Goal: Information Seeking & Learning: Learn about a topic

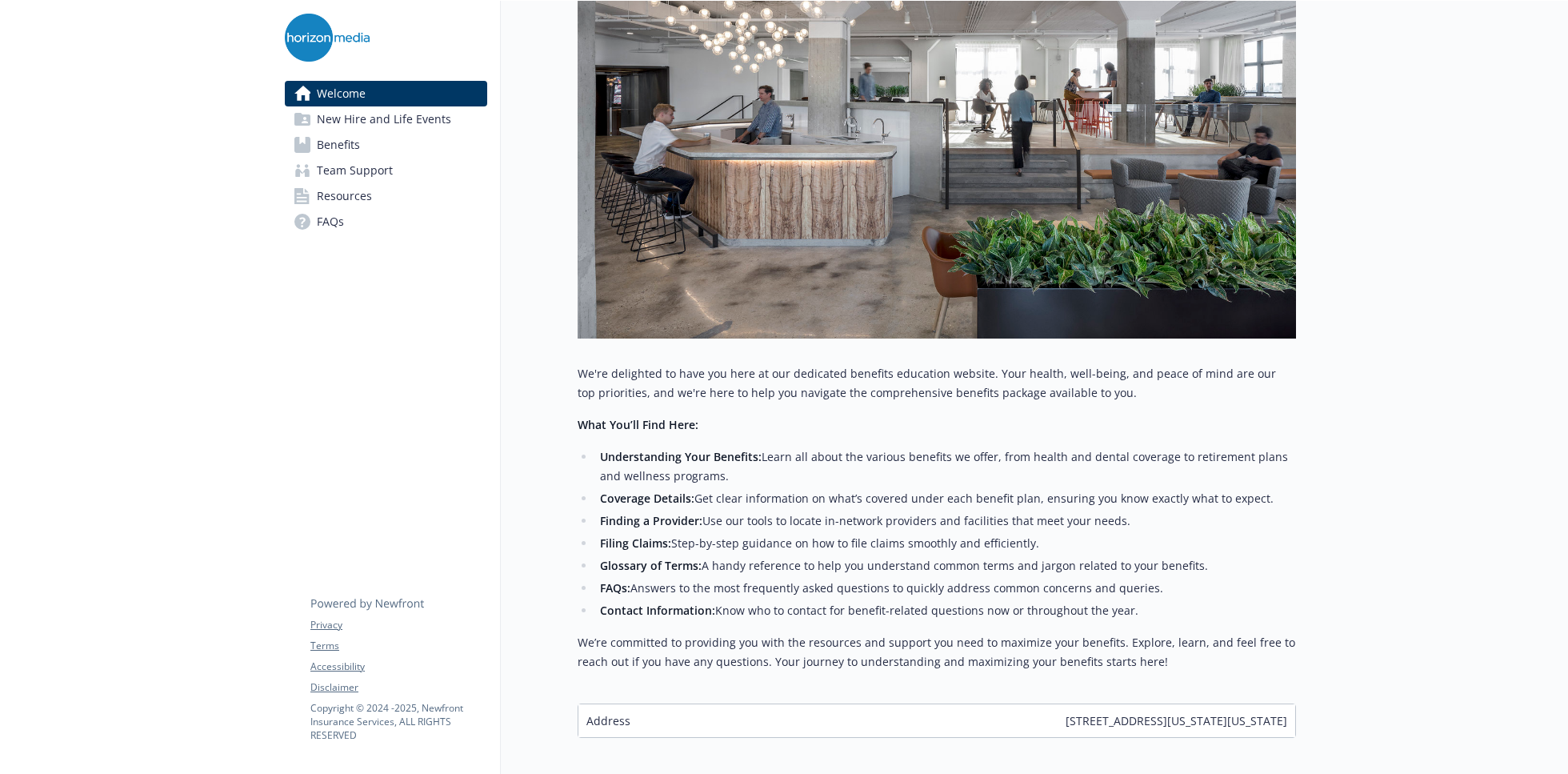
scroll to position [321, 0]
click at [334, 142] on span "Benefits" at bounding box center [339, 145] width 43 height 26
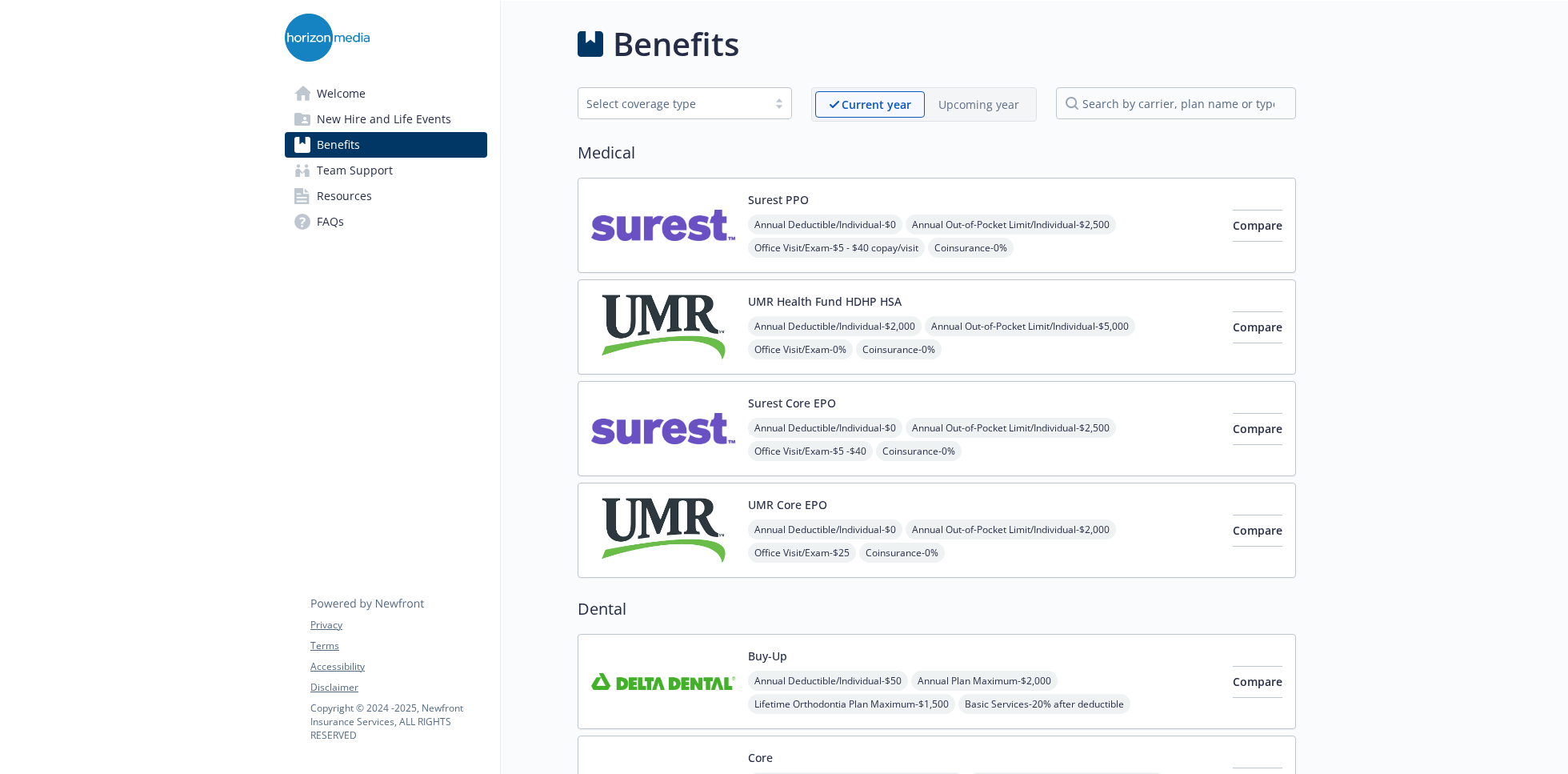
click at [701, 326] on img at bounding box center [663, 327] width 144 height 68
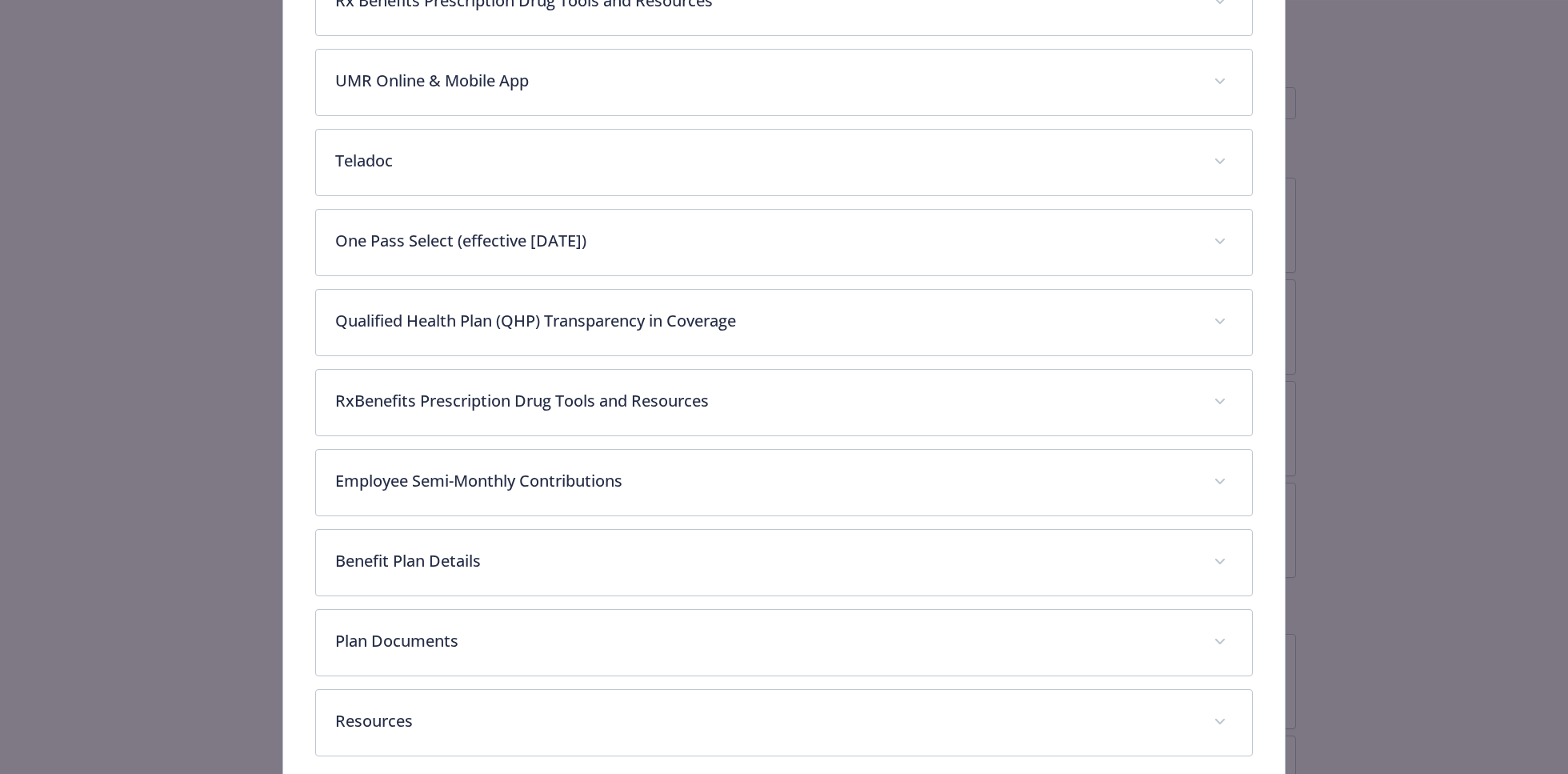
scroll to position [848, 0]
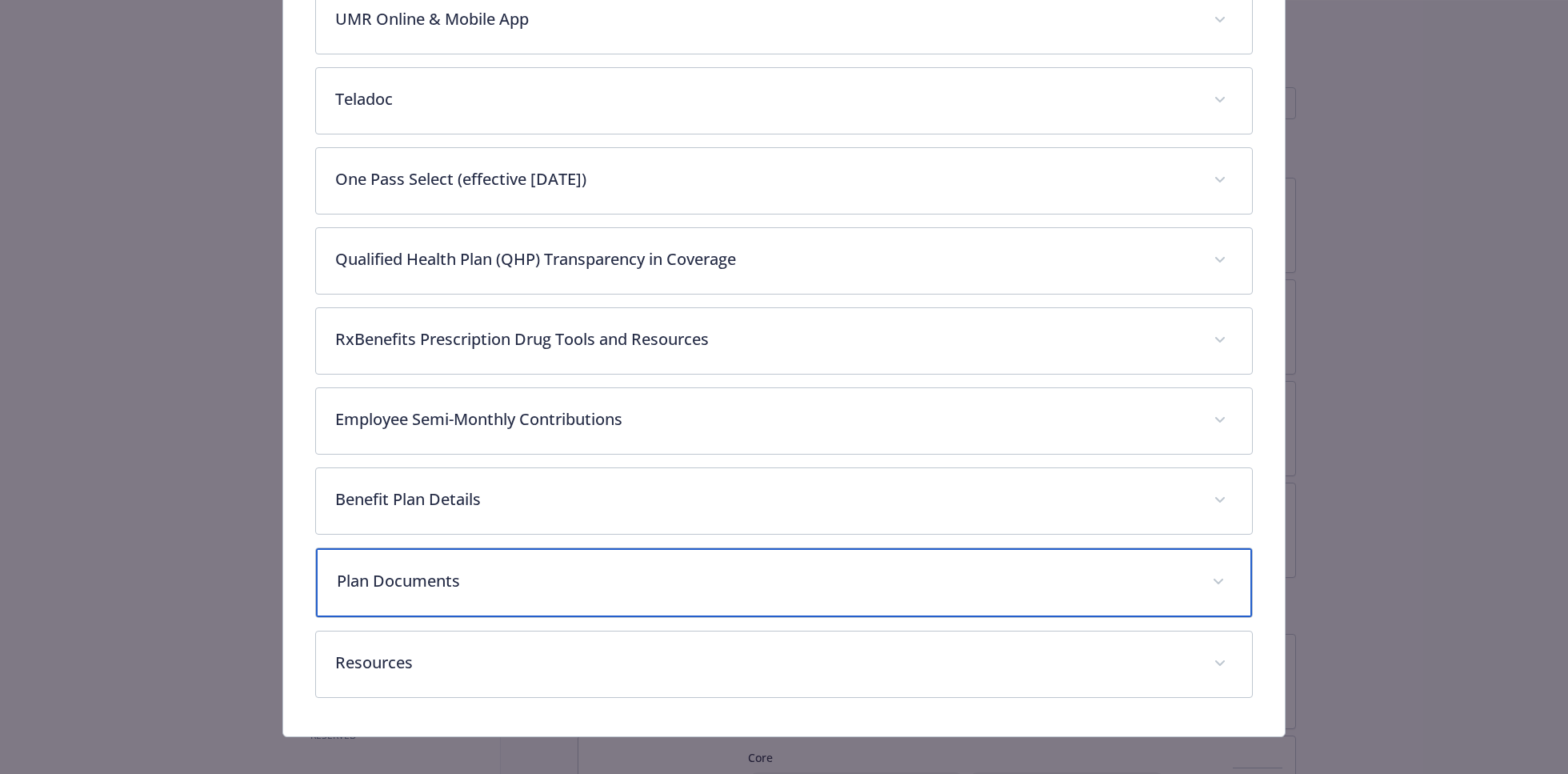
click at [410, 582] on p "Plan Documents" at bounding box center [765, 581] width 856 height 24
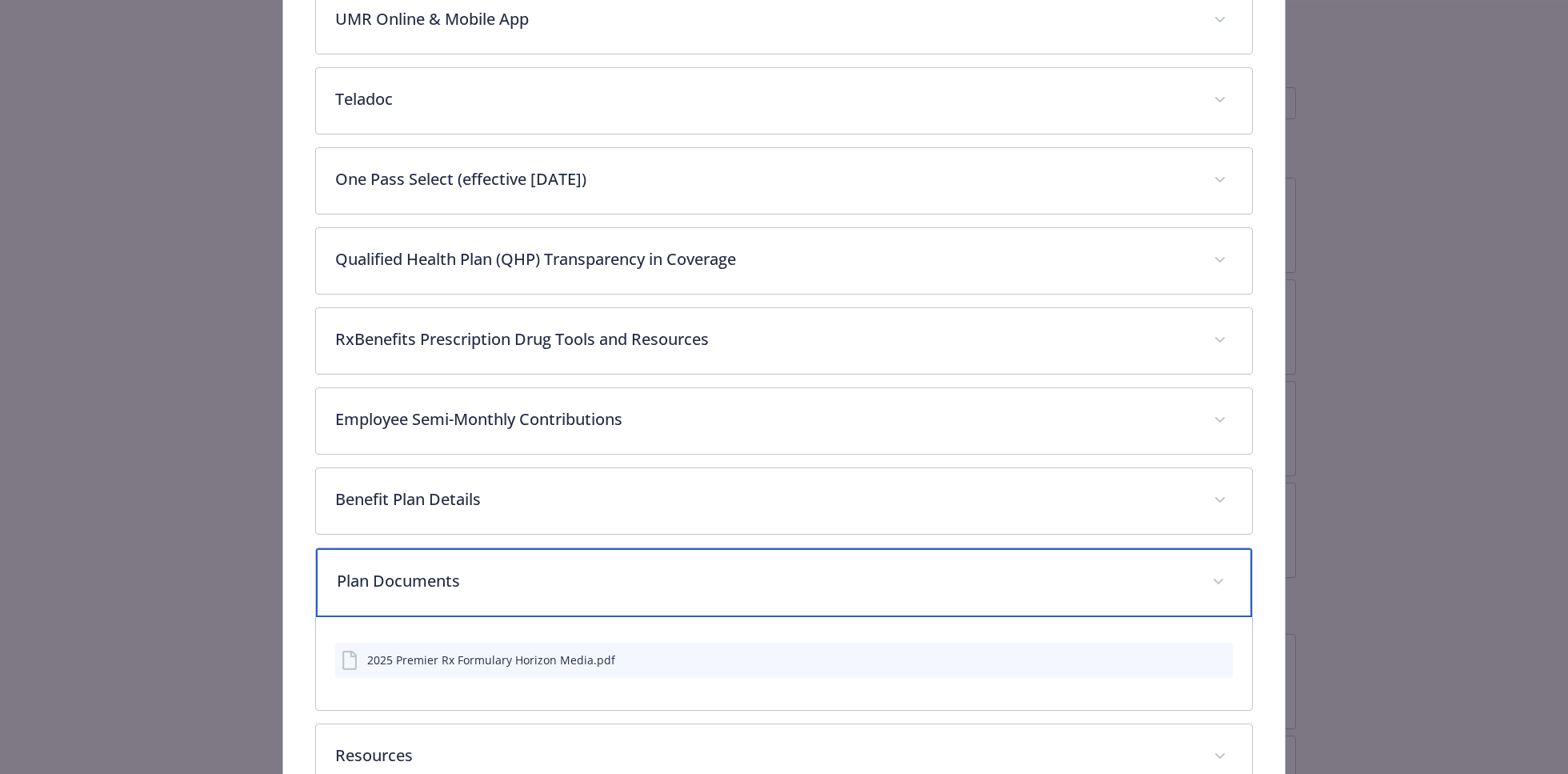
scroll to position [928, 0]
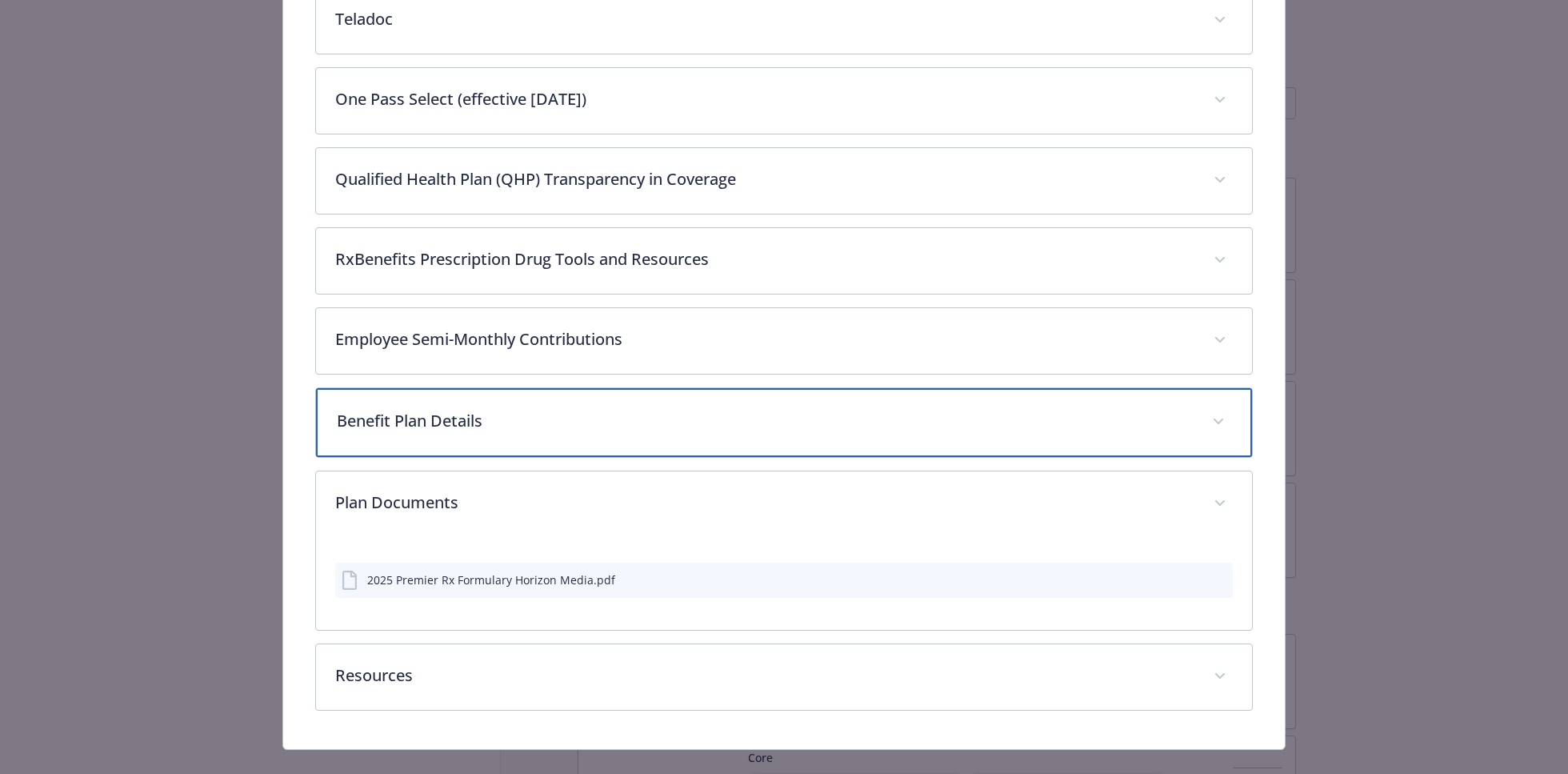
click at [403, 411] on p "Benefit Plan Details" at bounding box center [765, 420] width 856 height 24
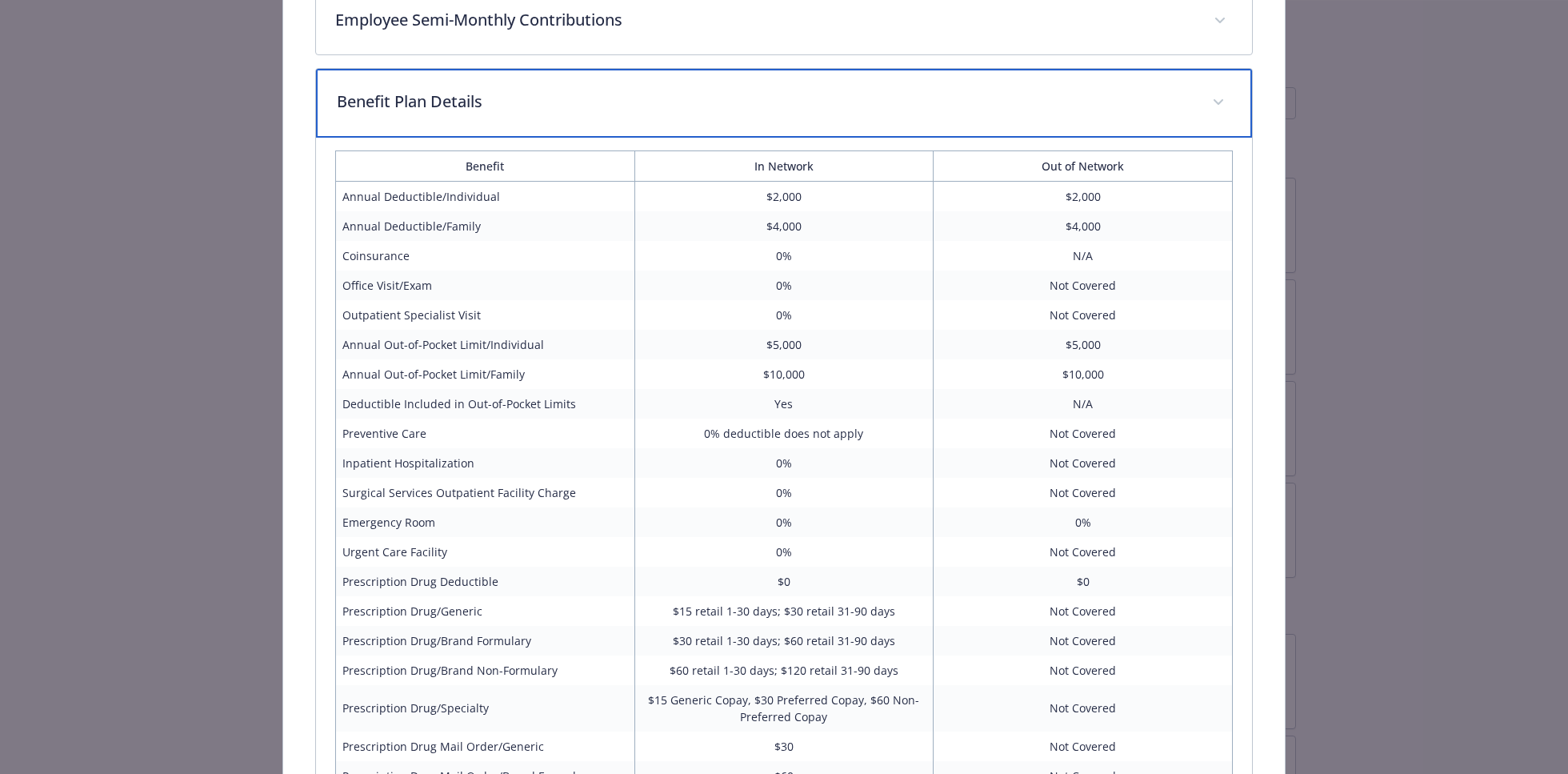
scroll to position [1249, 0]
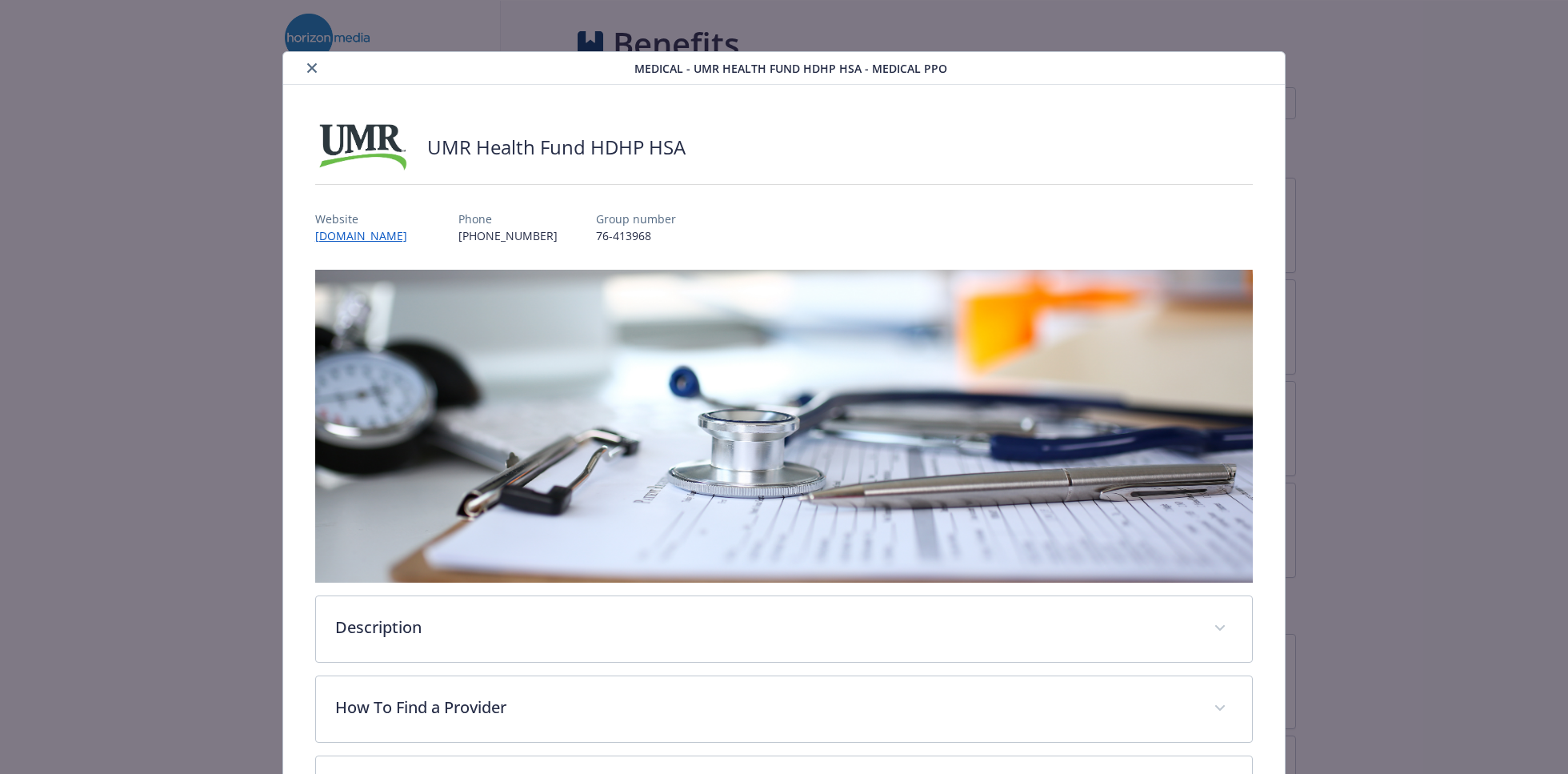
scroll to position [48, 0]
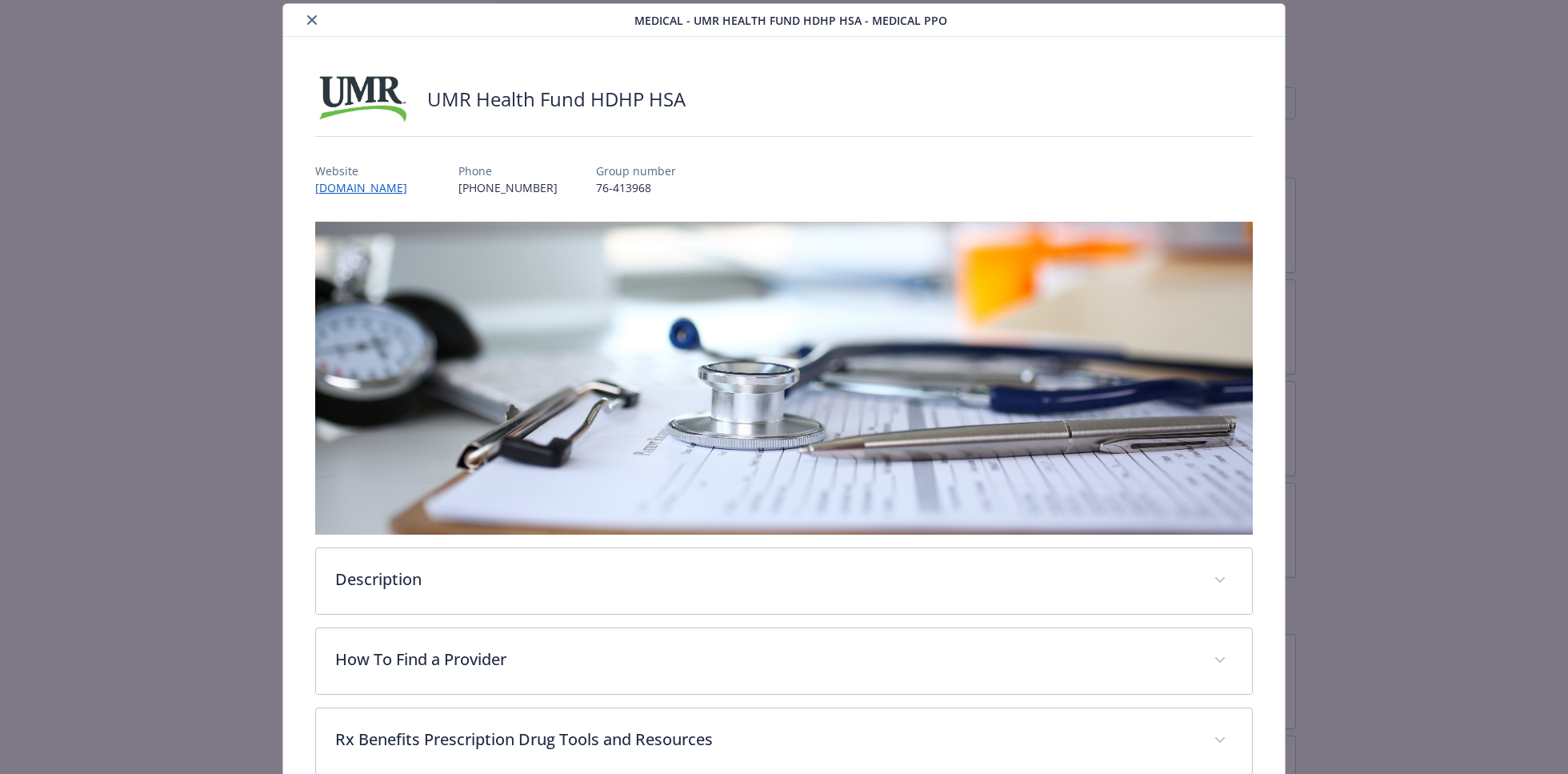
click at [309, 12] on button "close" at bounding box center [311, 20] width 19 height 19
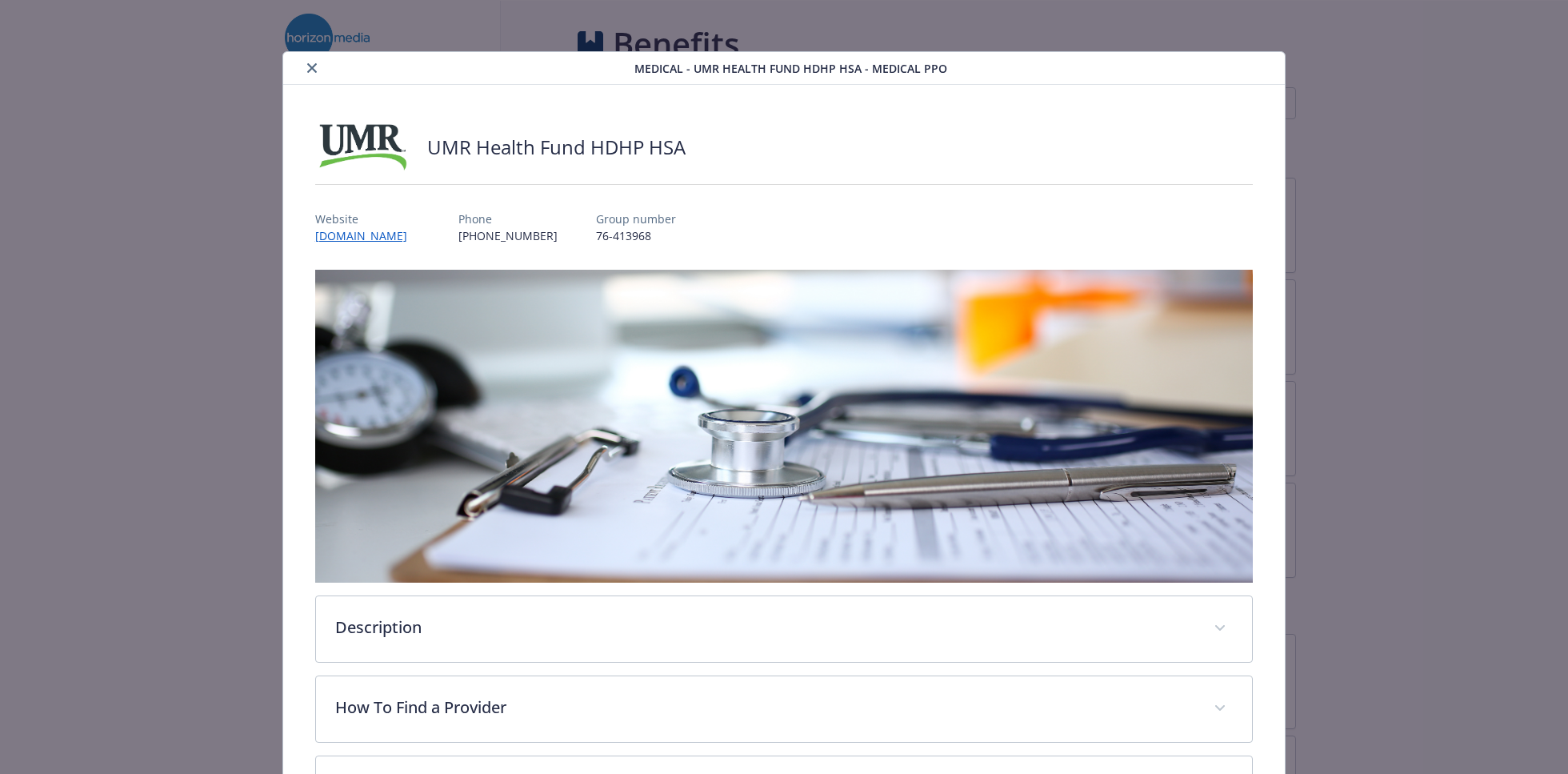
scroll to position [48, 0]
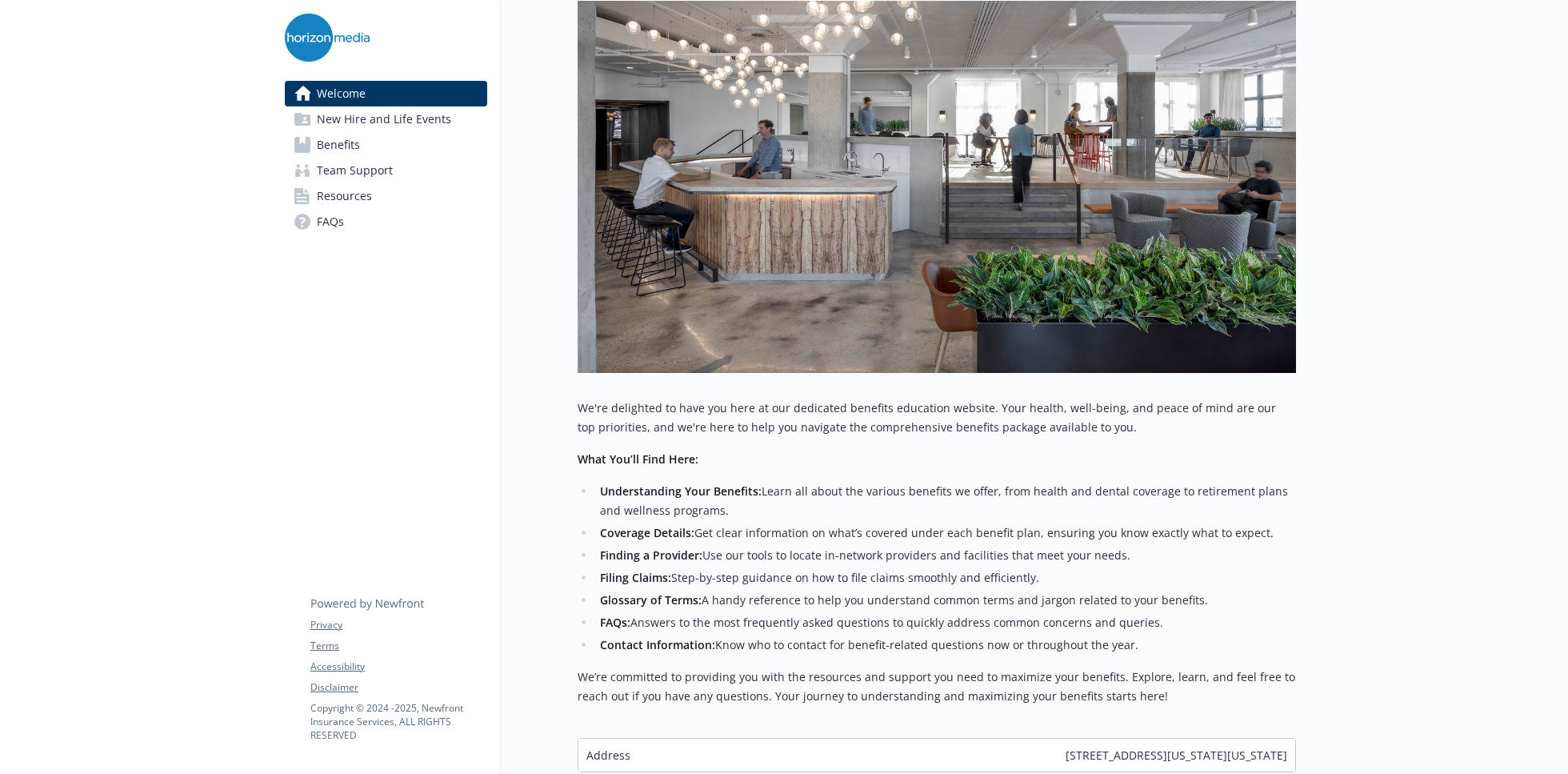
scroll to position [410, 0]
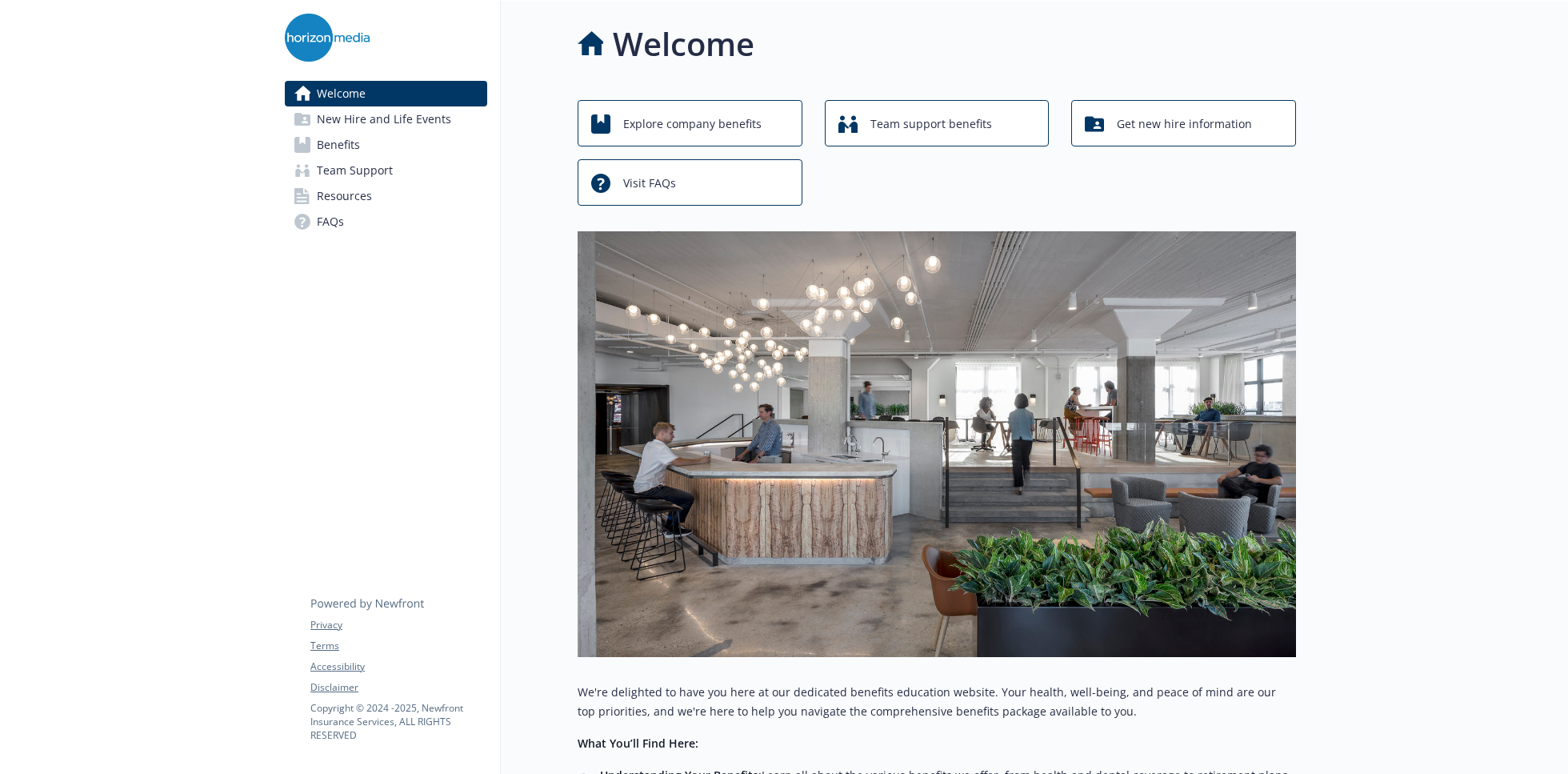
click at [361, 145] on link "Benefits" at bounding box center [386, 145] width 202 height 26
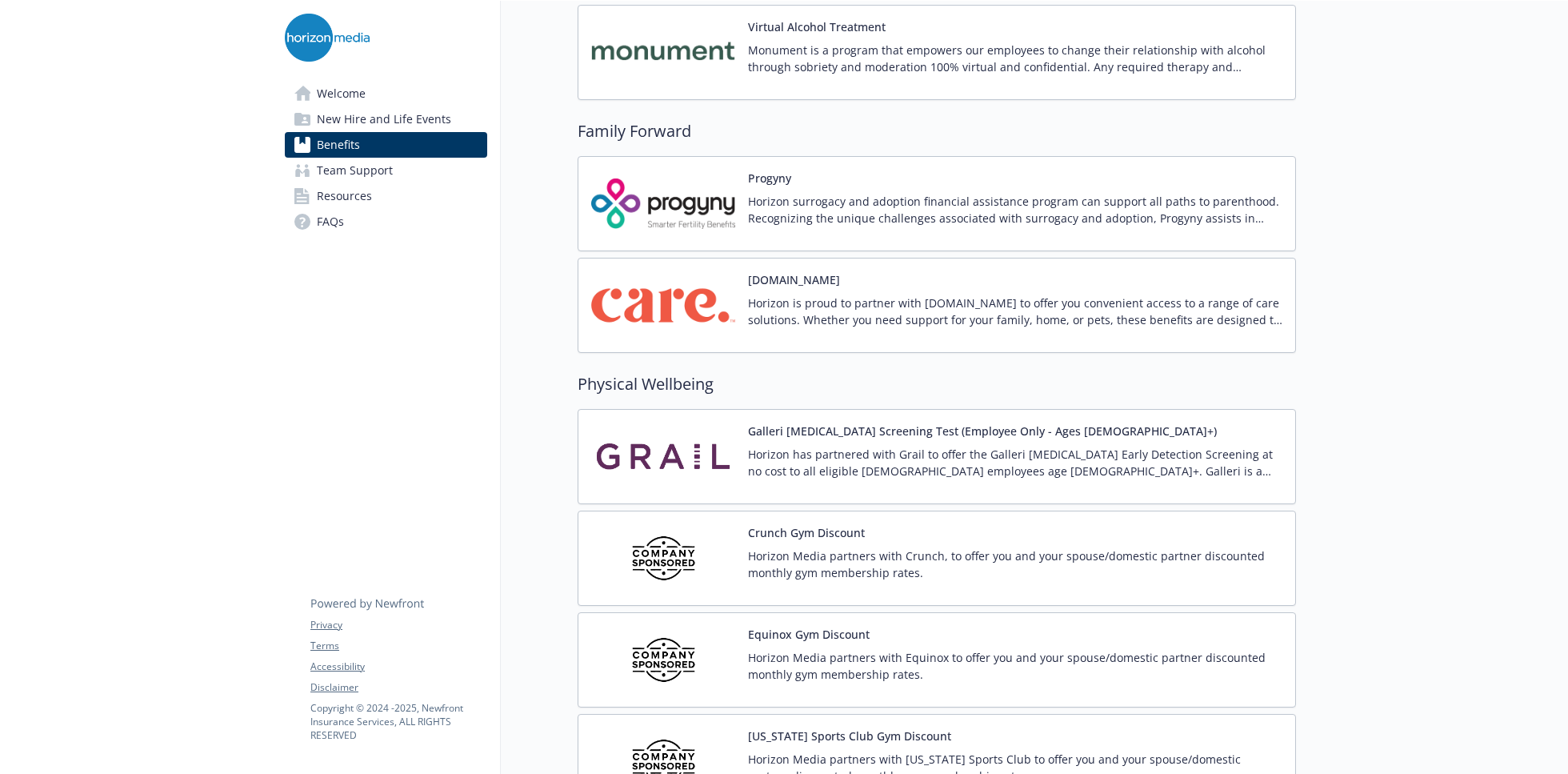
scroll to position [2623, 0]
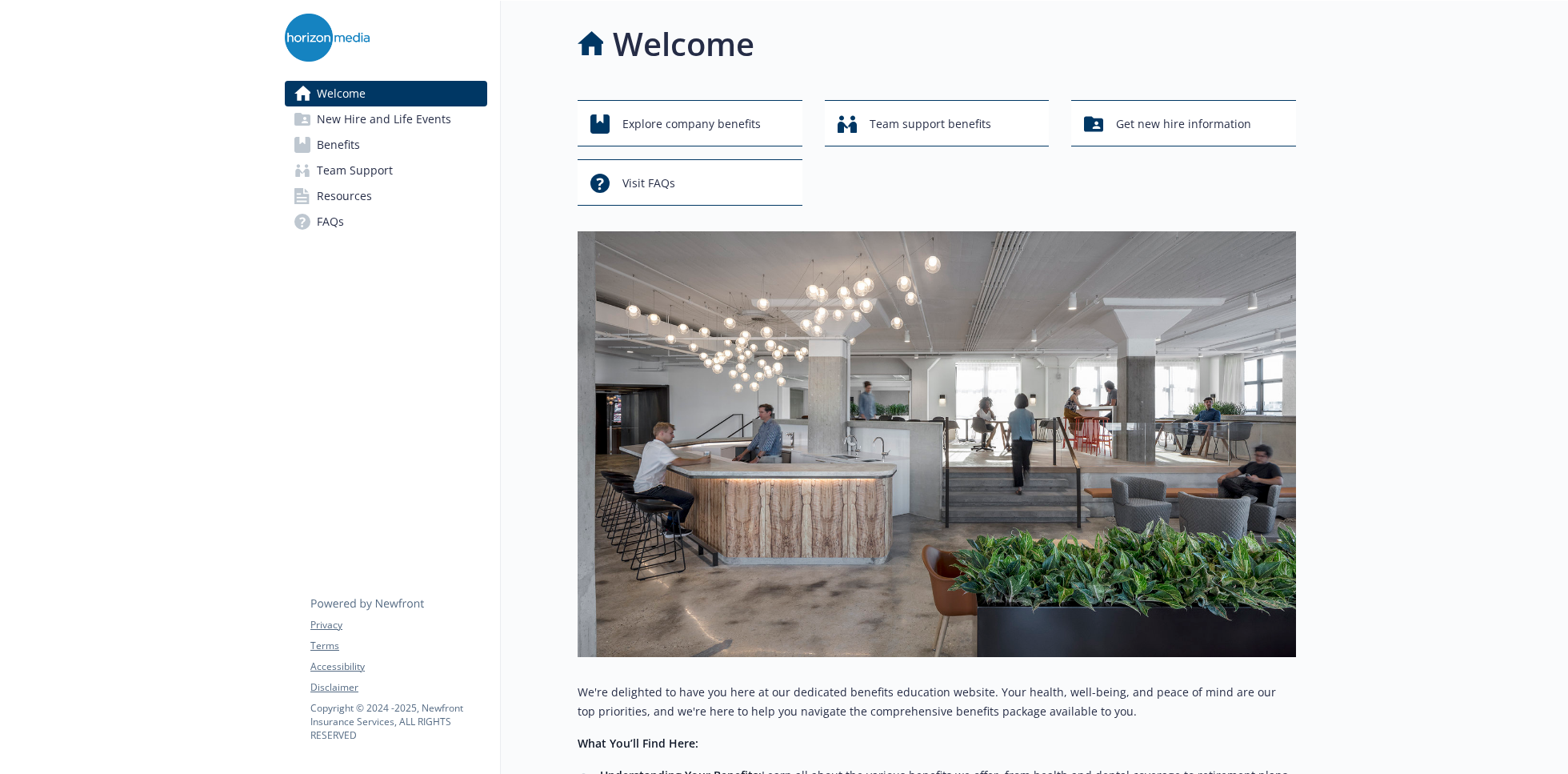
click at [347, 144] on span "Benefits" at bounding box center [339, 145] width 43 height 26
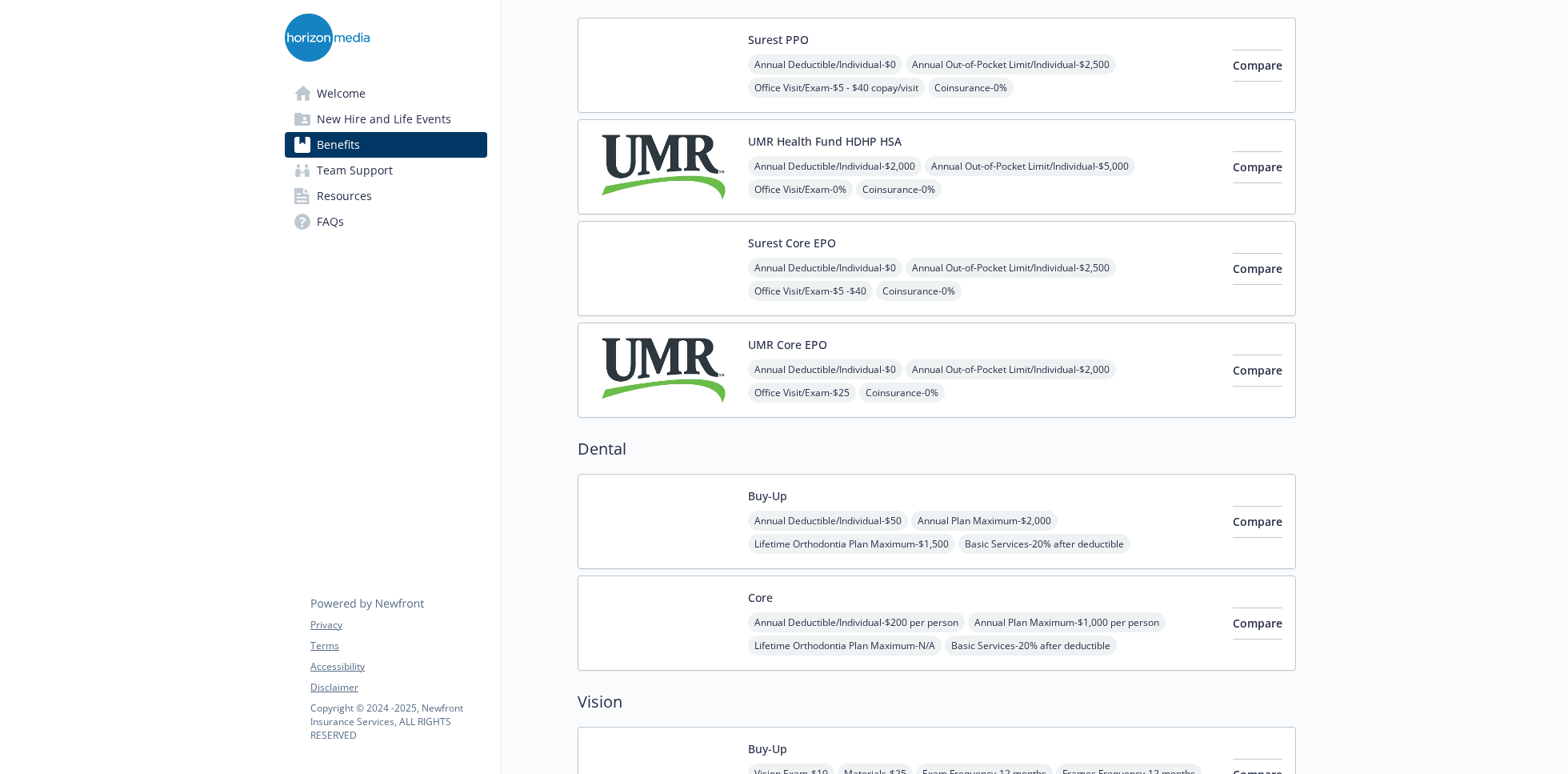
scroll to position [240, 0]
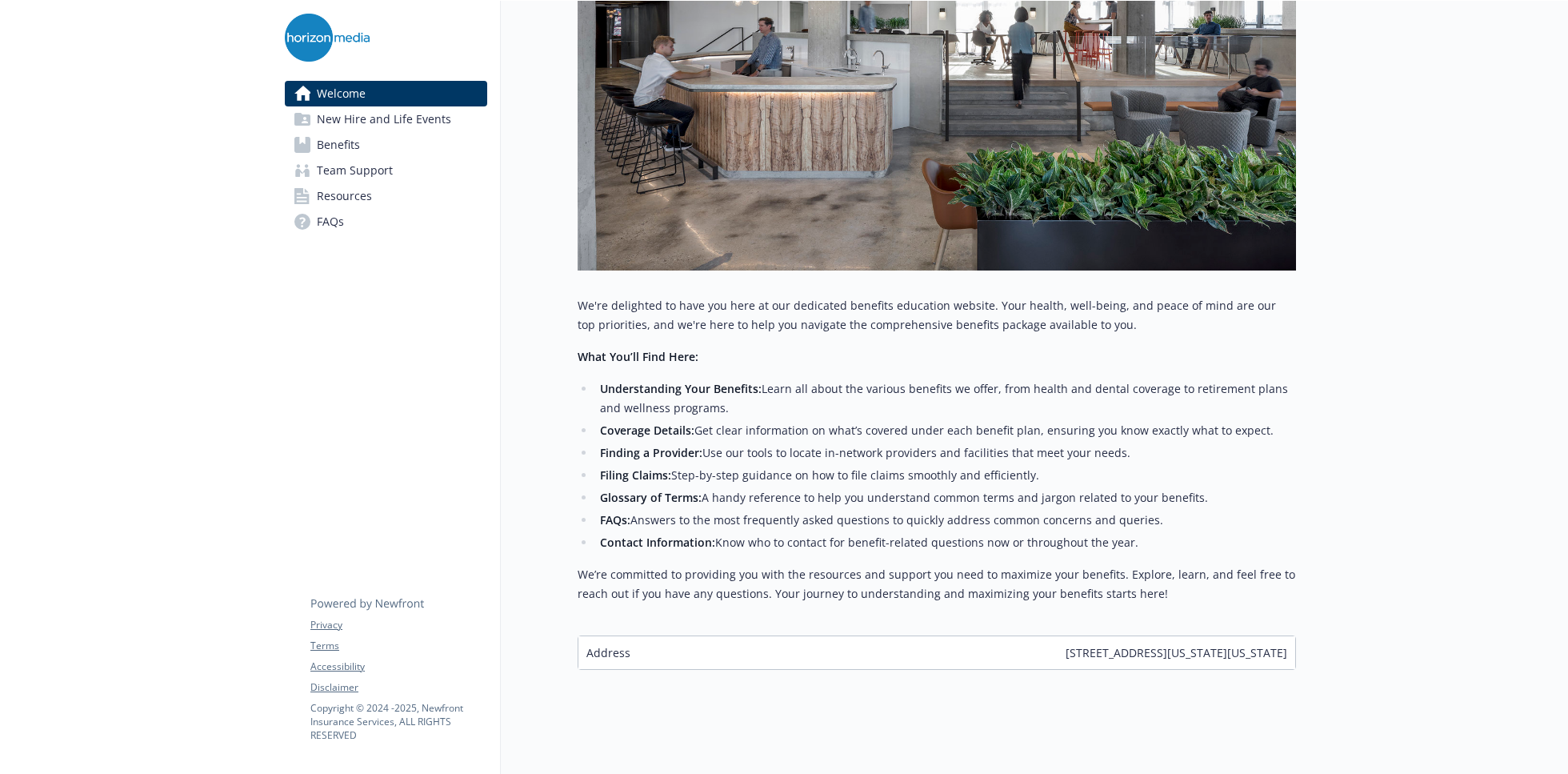
scroll to position [401, 0]
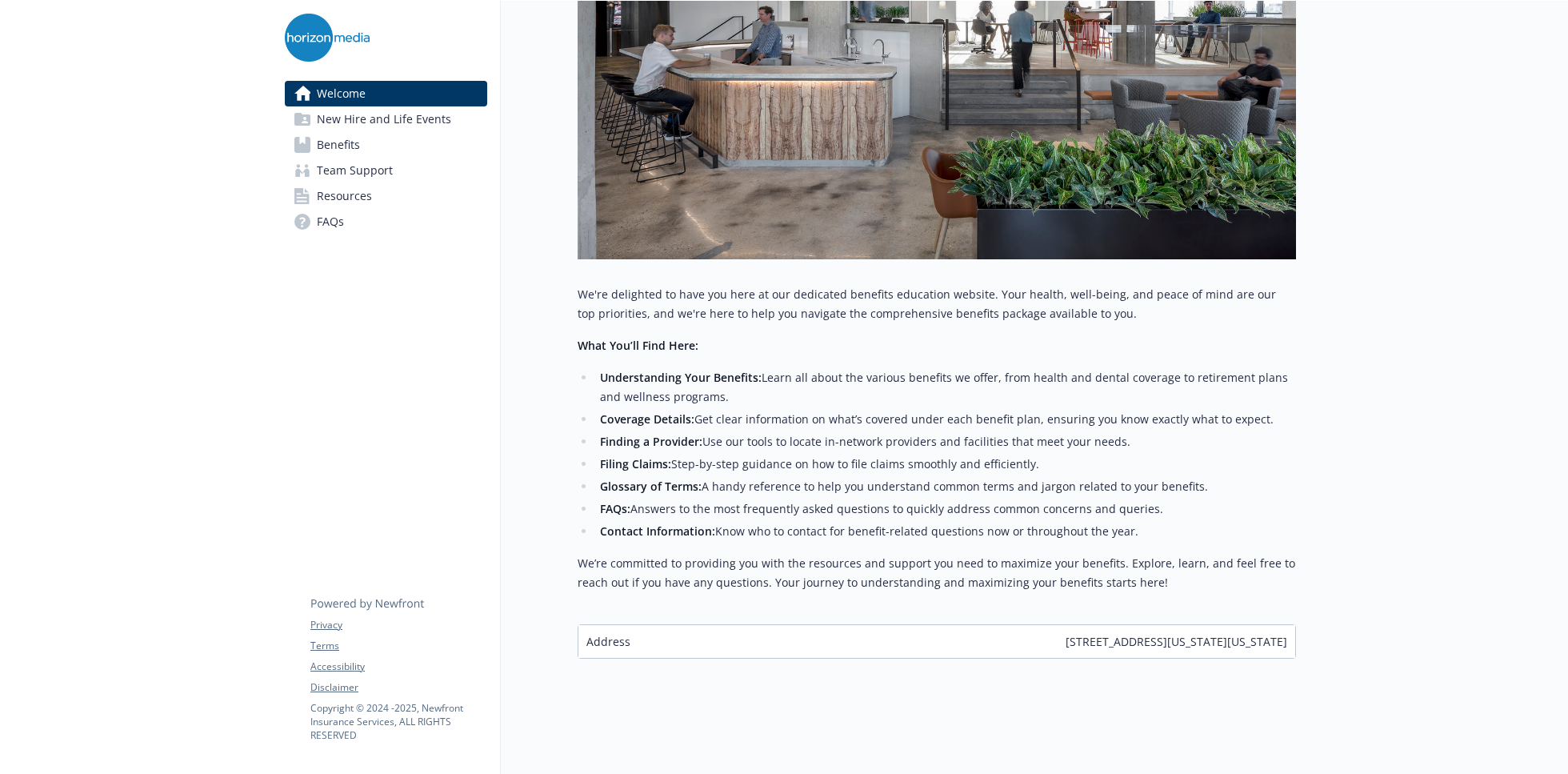
click at [682, 362] on div "We're delighted to have you here at our dedicated benefits education website. Y…" at bounding box center [937, 439] width 718 height 307
click at [694, 371] on strong "Understanding Your Benefits:" at bounding box center [681, 378] width 162 height 15
click at [317, 142] on span "Benefits" at bounding box center [339, 145] width 43 height 26
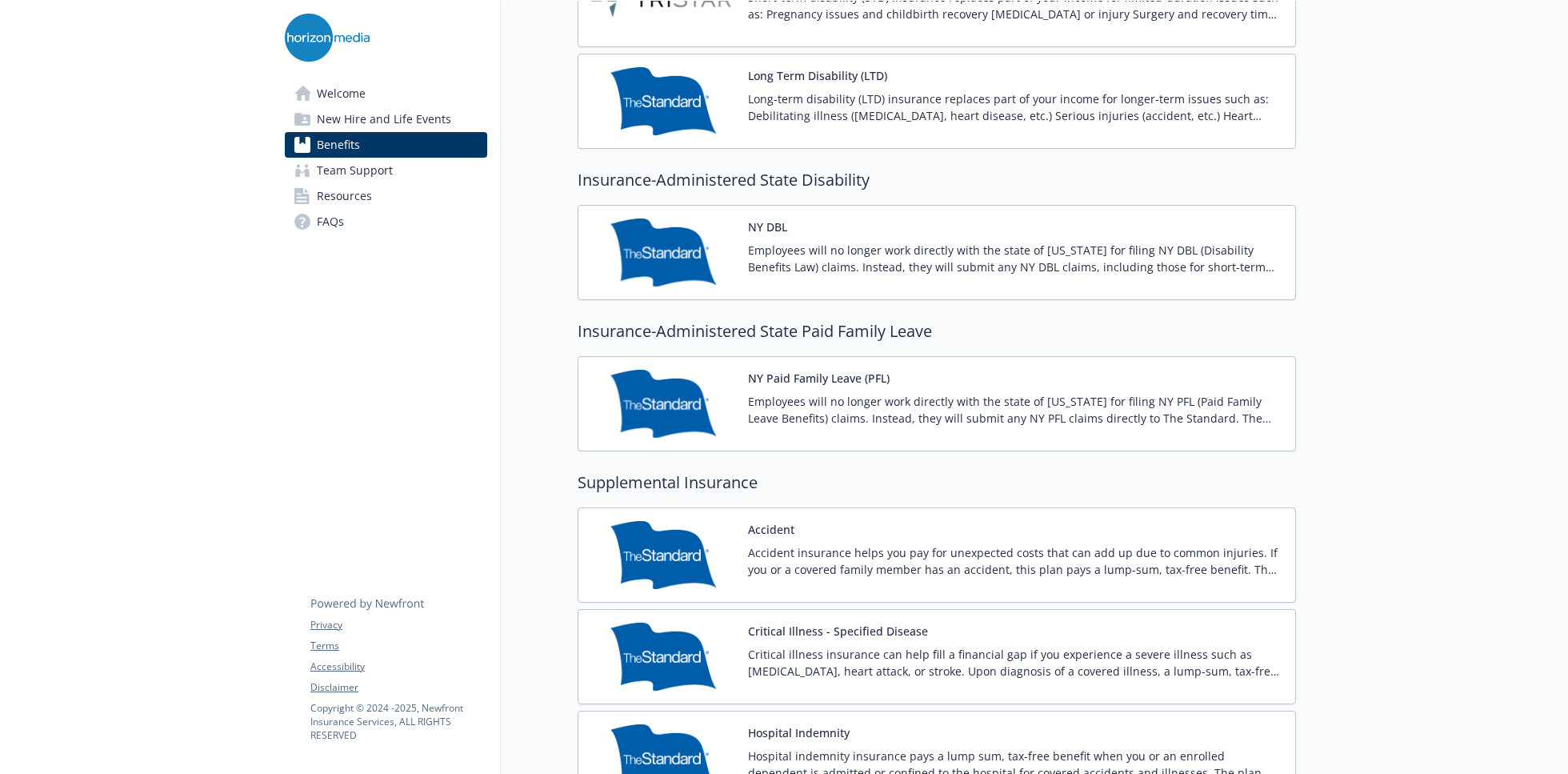
scroll to position [1841, 0]
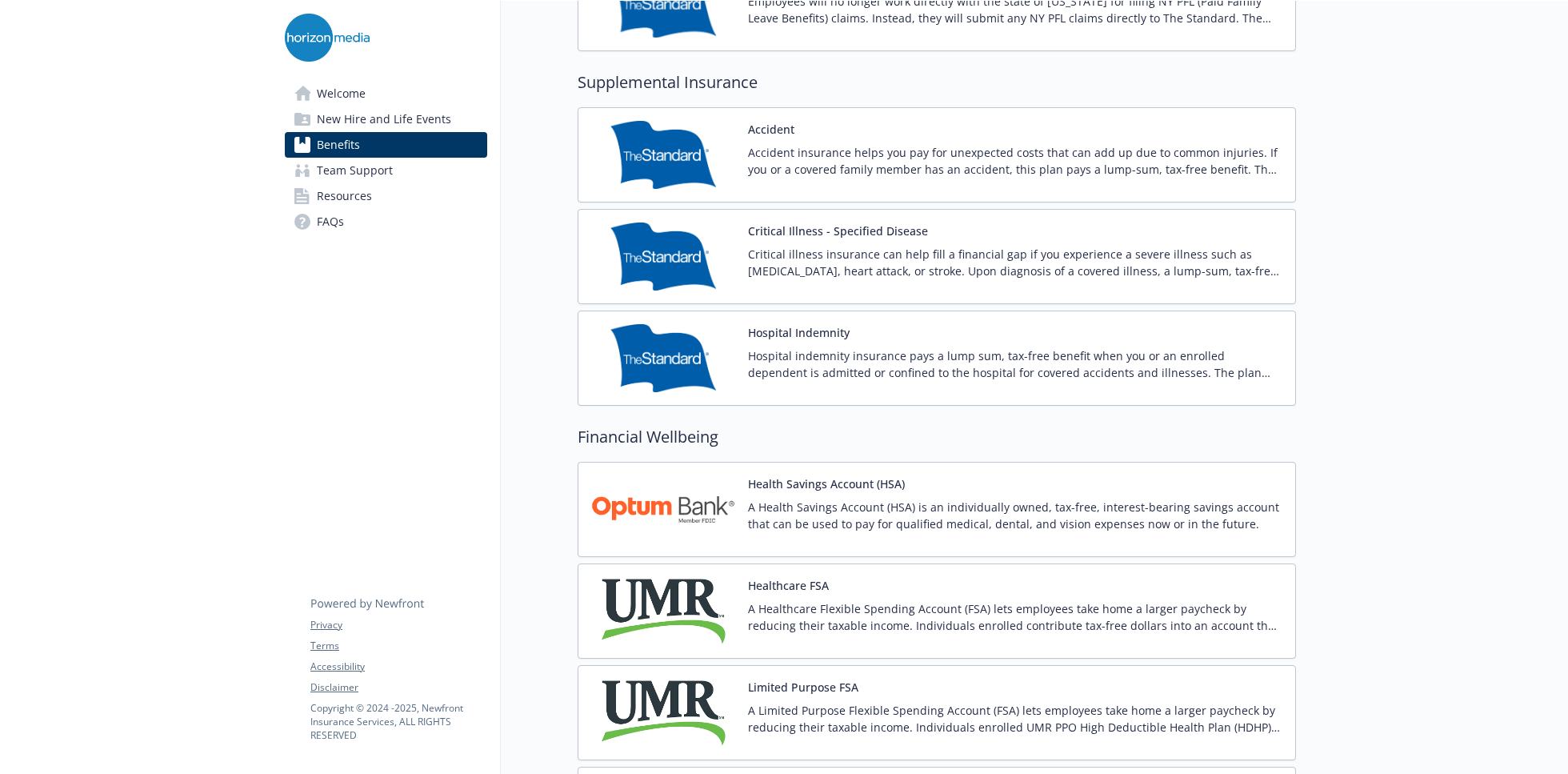
click at [694, 517] on img at bounding box center [663, 510] width 144 height 68
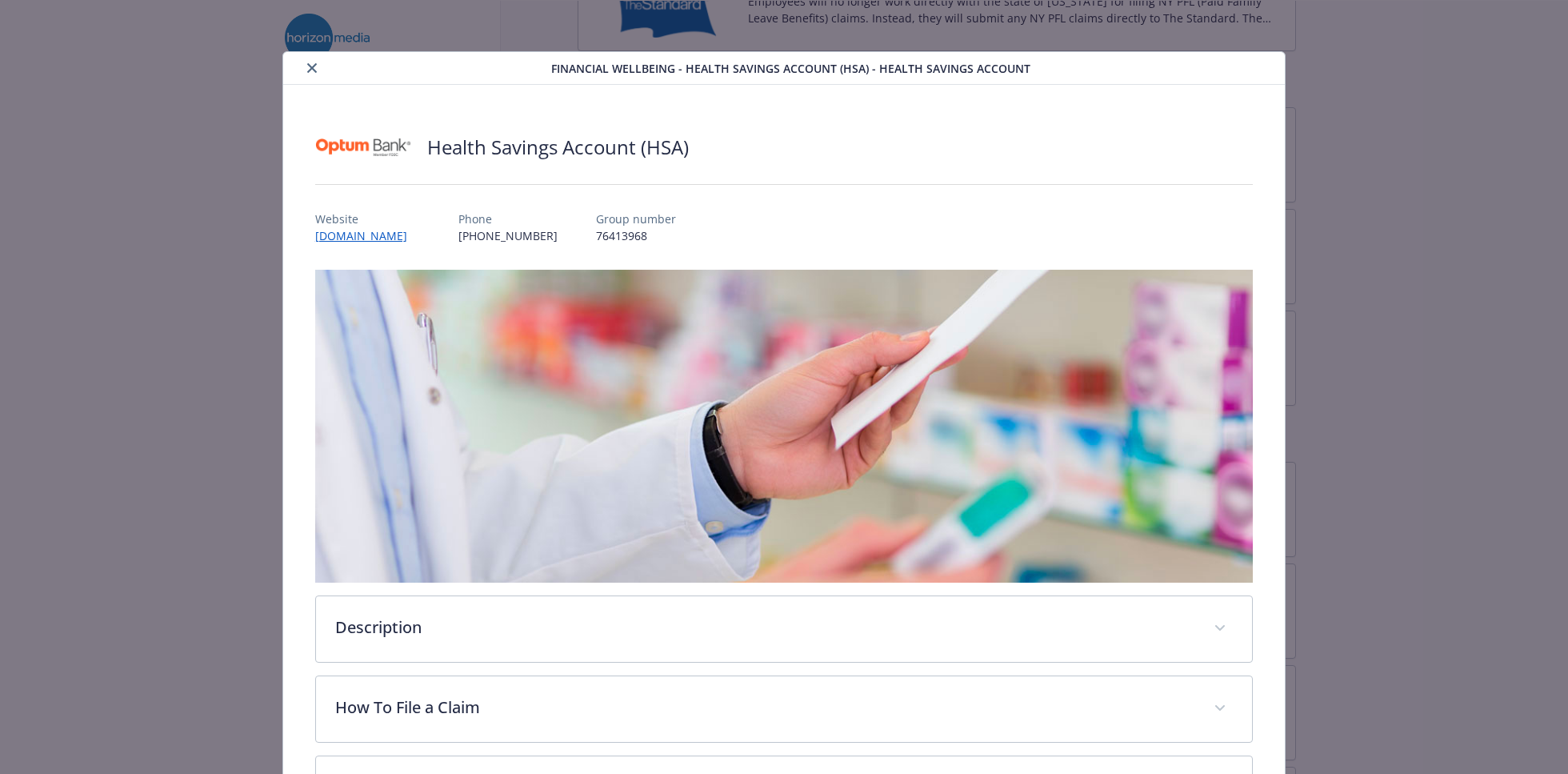
scroll to position [321, 0]
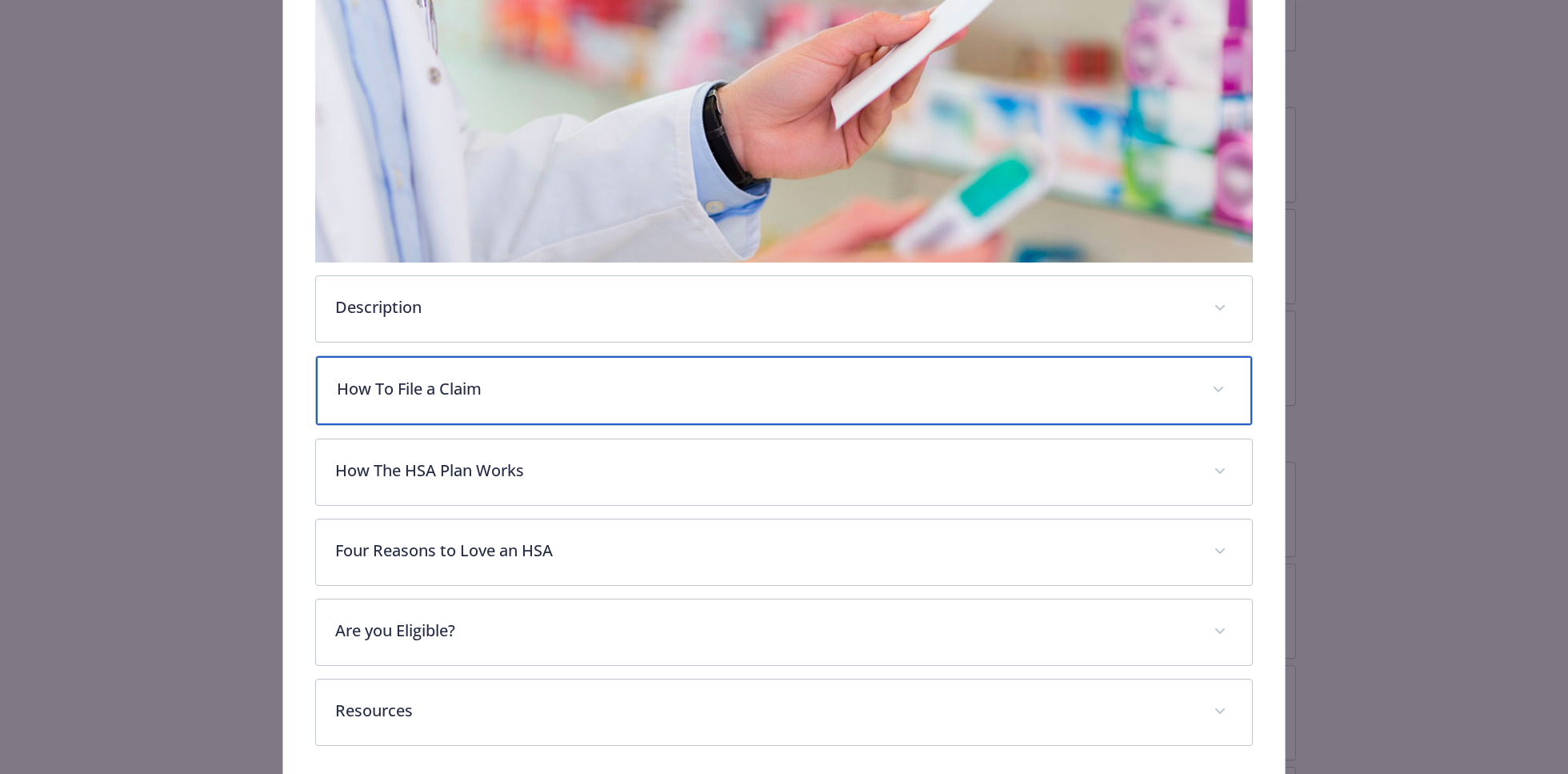
click at [399, 406] on div "How To File a Claim" at bounding box center [784, 390] width 936 height 69
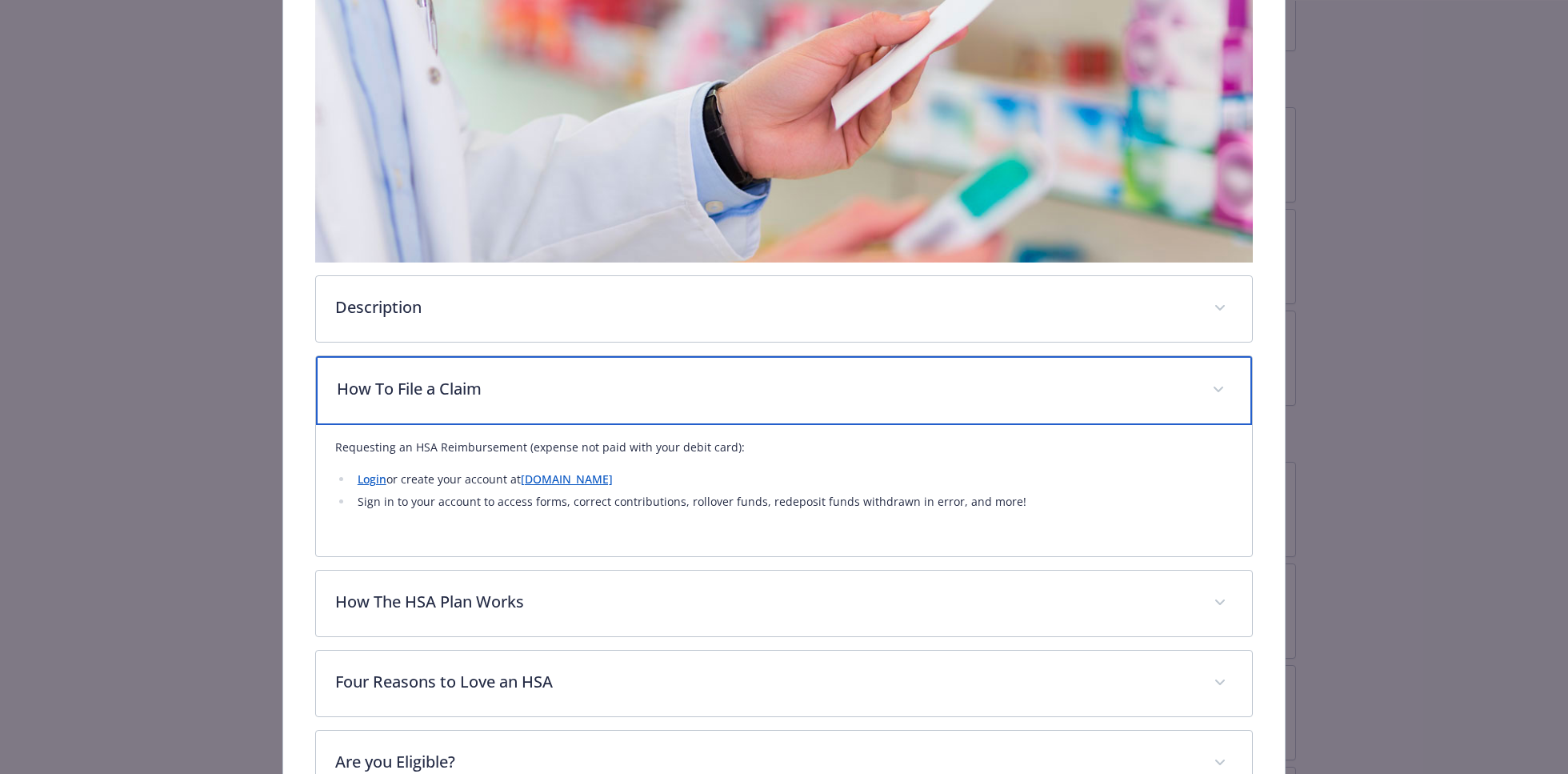
scroll to position [480, 0]
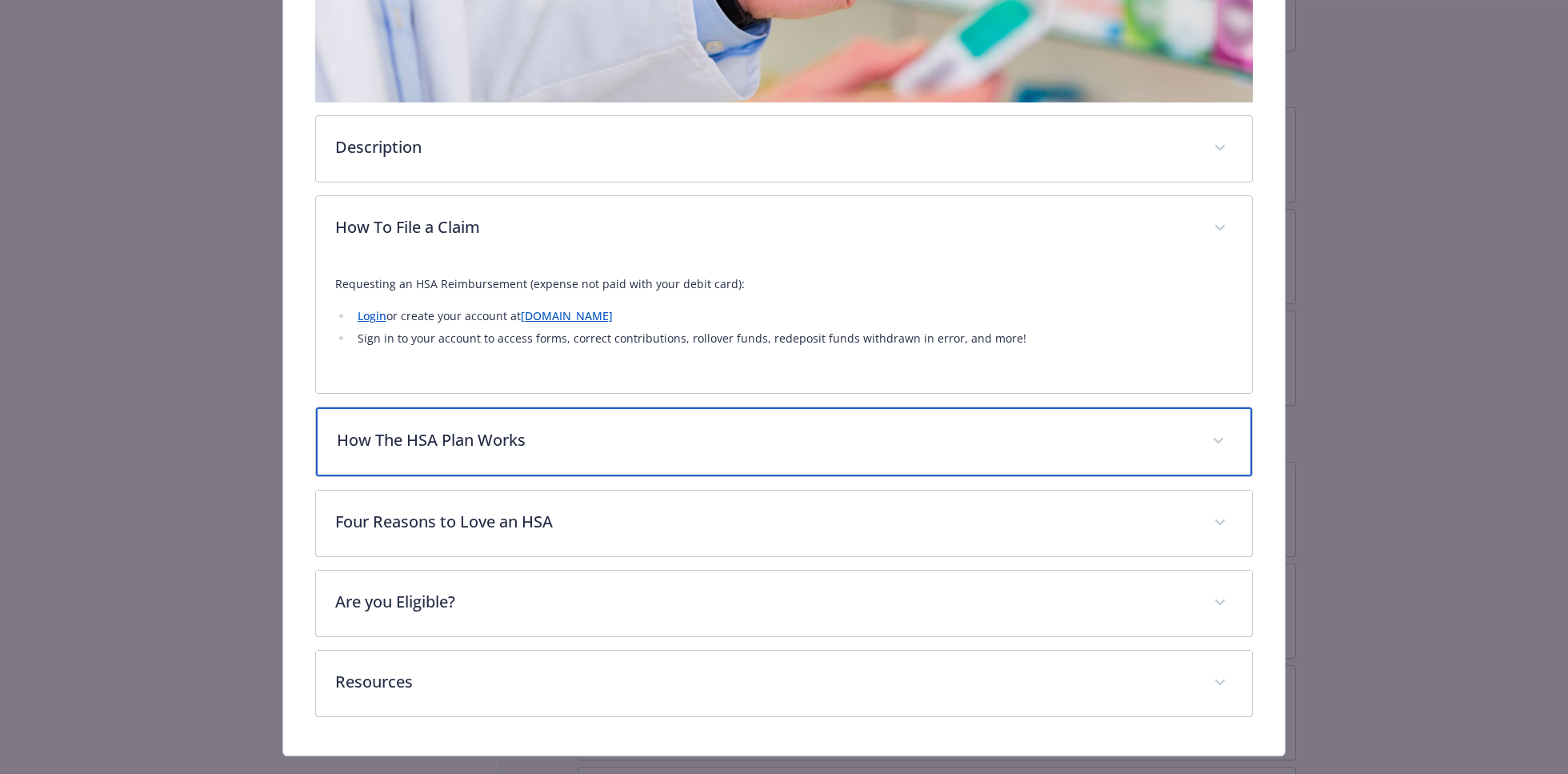
click at [374, 439] on p "How The HSA Plan Works" at bounding box center [765, 439] width 856 height 24
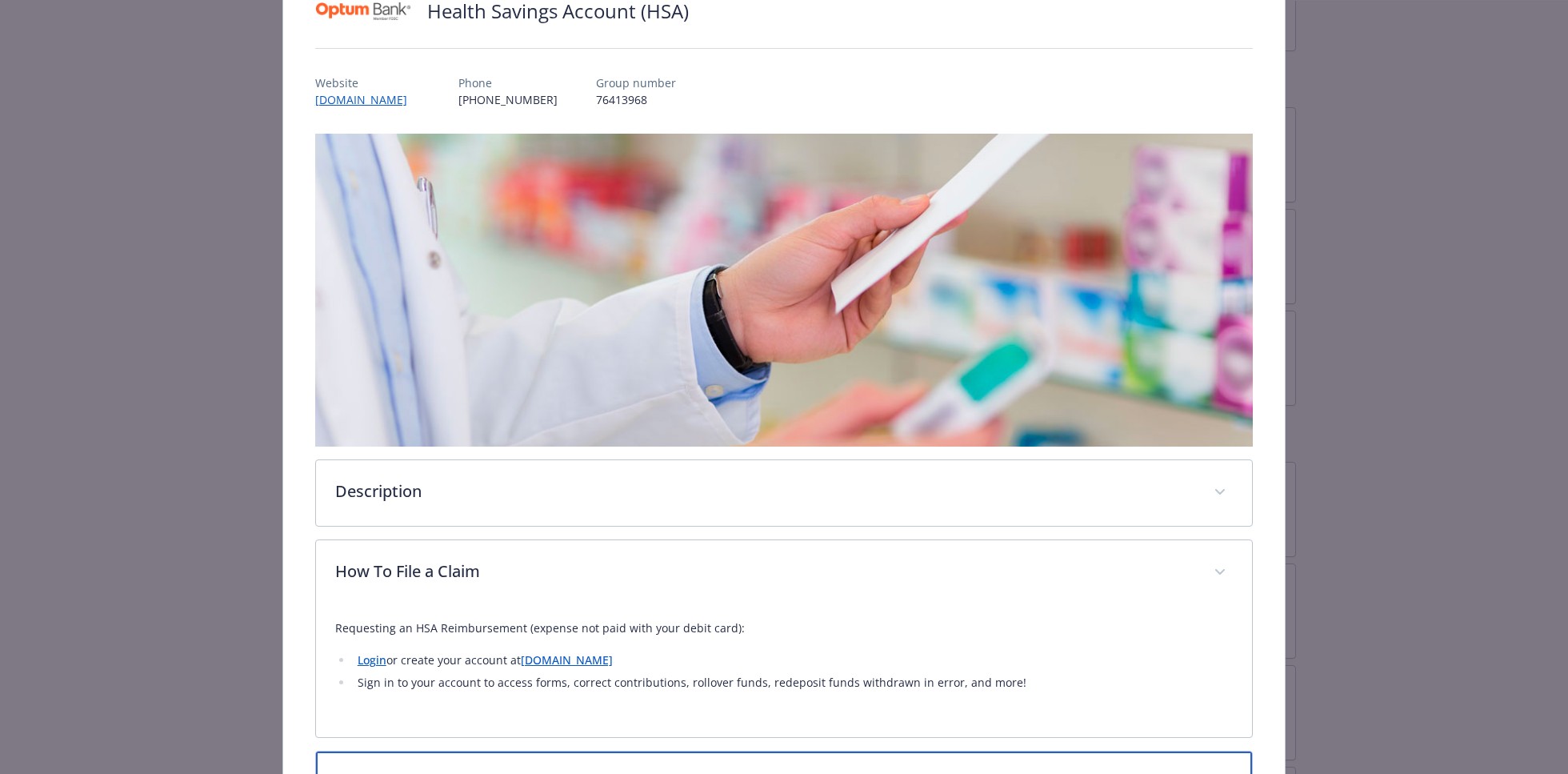
scroll to position [0, 0]
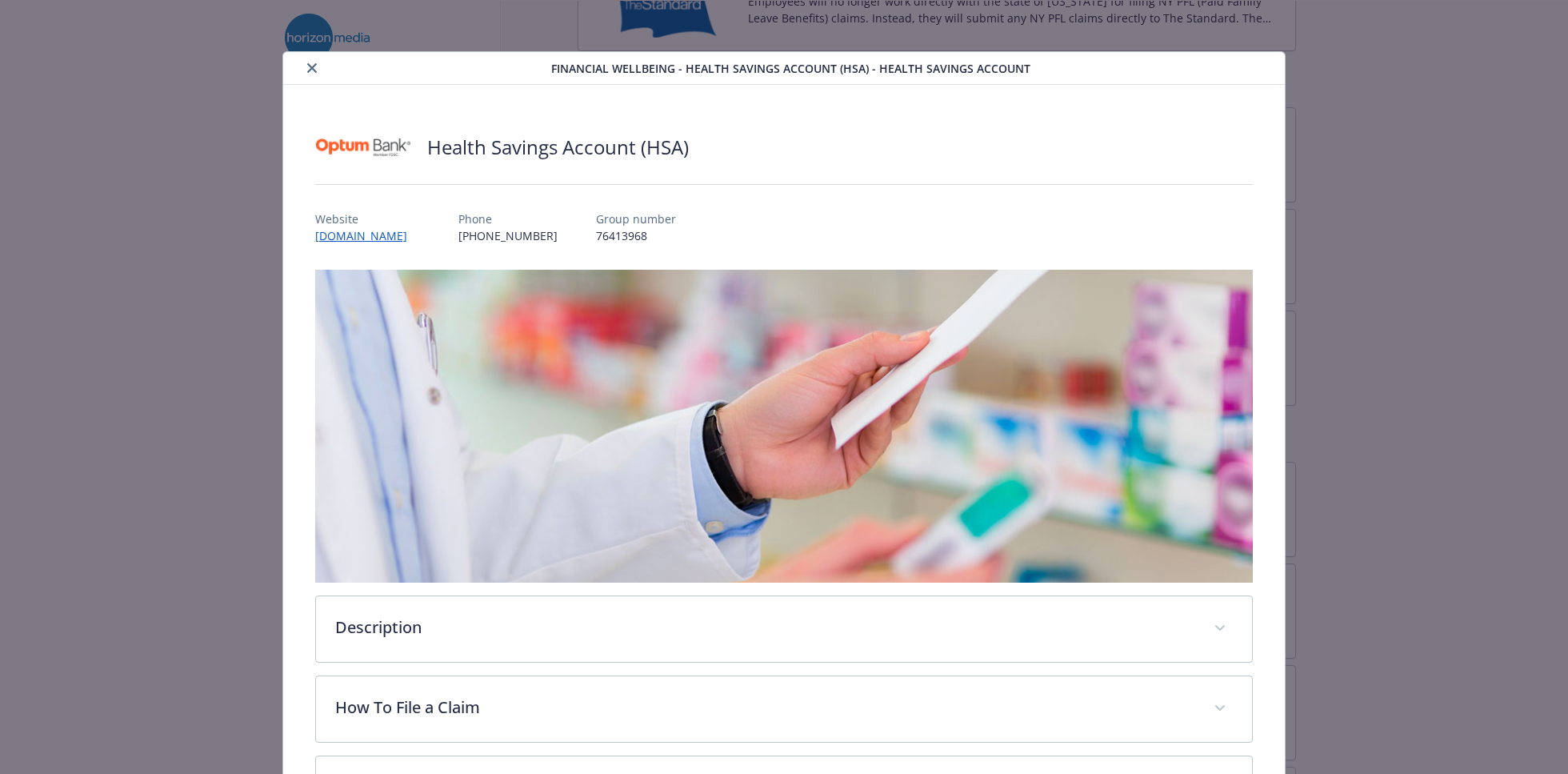
scroll to position [48, 0]
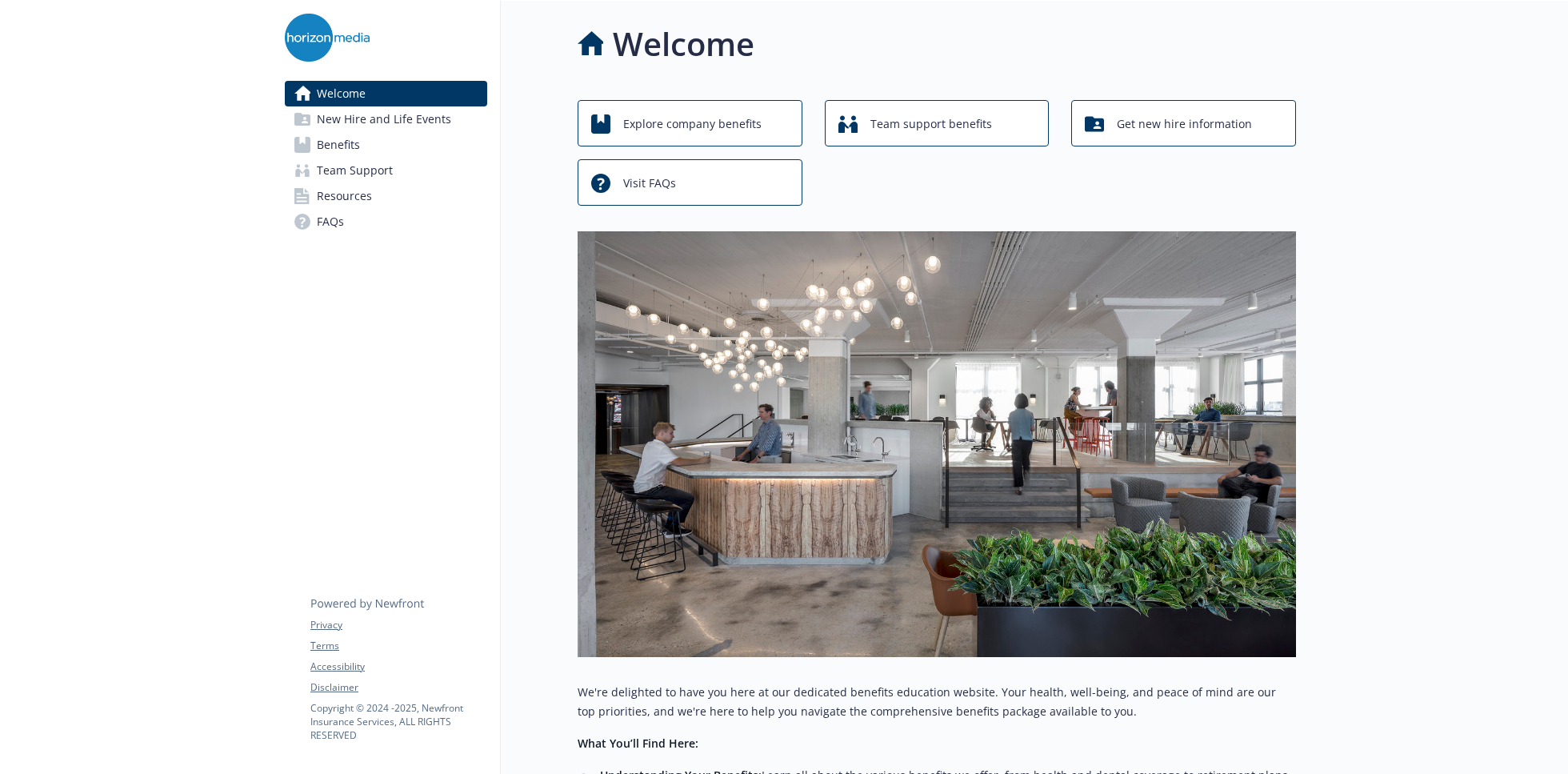
click at [355, 199] on span "Resources" at bounding box center [344, 196] width 55 height 26
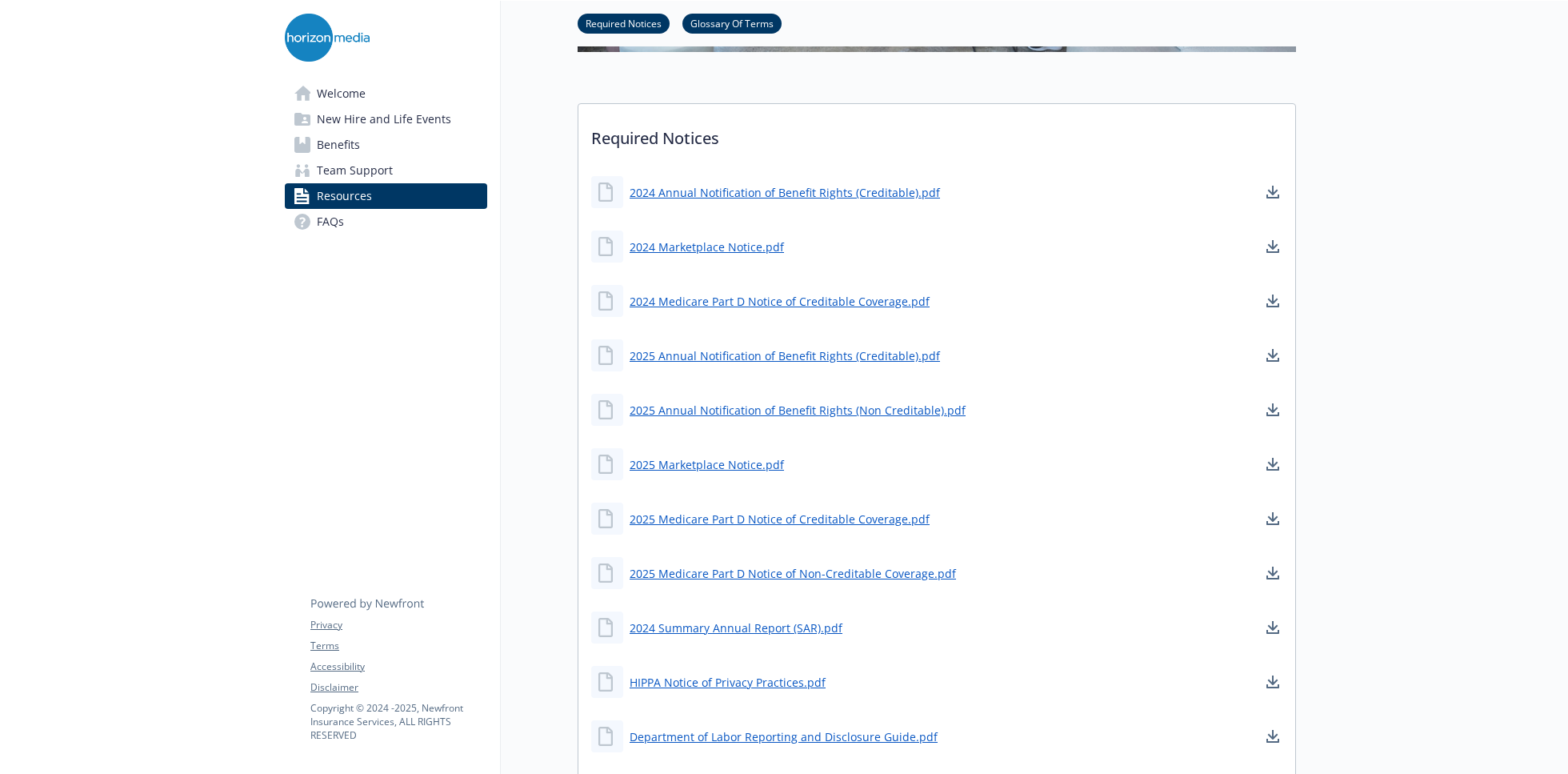
scroll to position [480, 0]
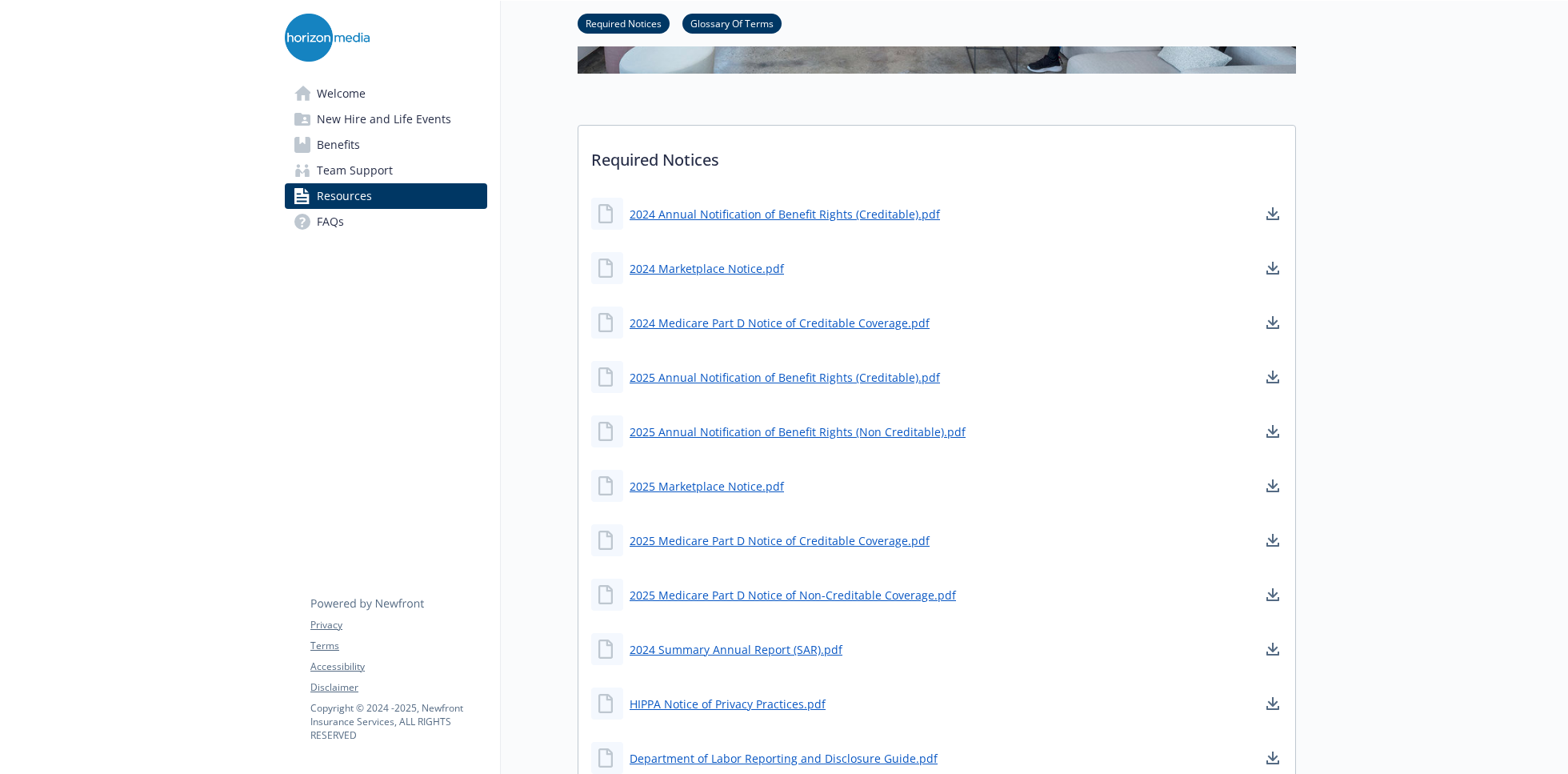
click at [334, 91] on span "Welcome" at bounding box center [341, 93] width 49 height 26
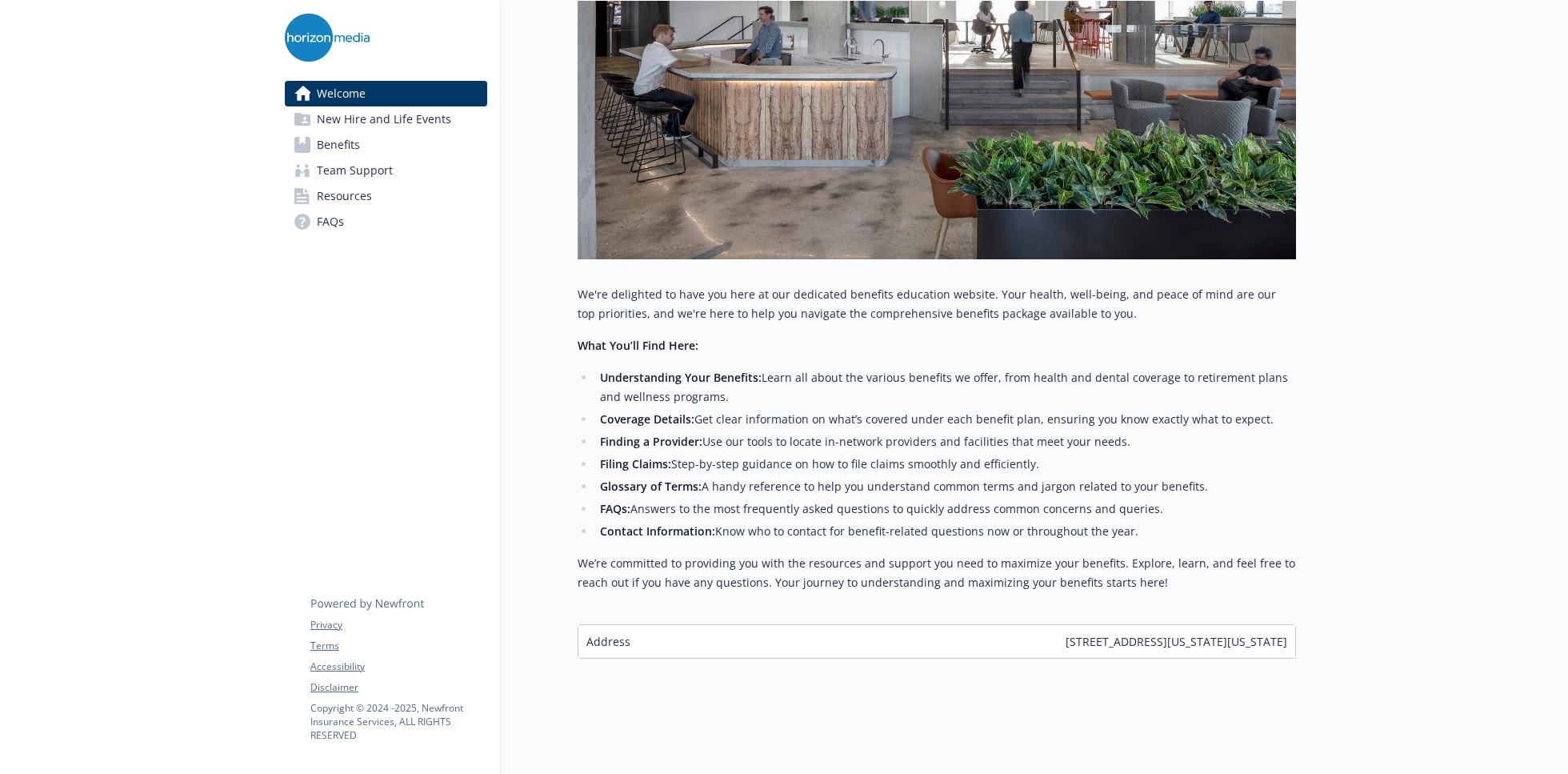
click at [637, 524] on strong "Contact Information:" at bounding box center [658, 531] width 116 height 15
click at [316, 119] on link "New Hire and Life Events" at bounding box center [386, 119] width 202 height 26
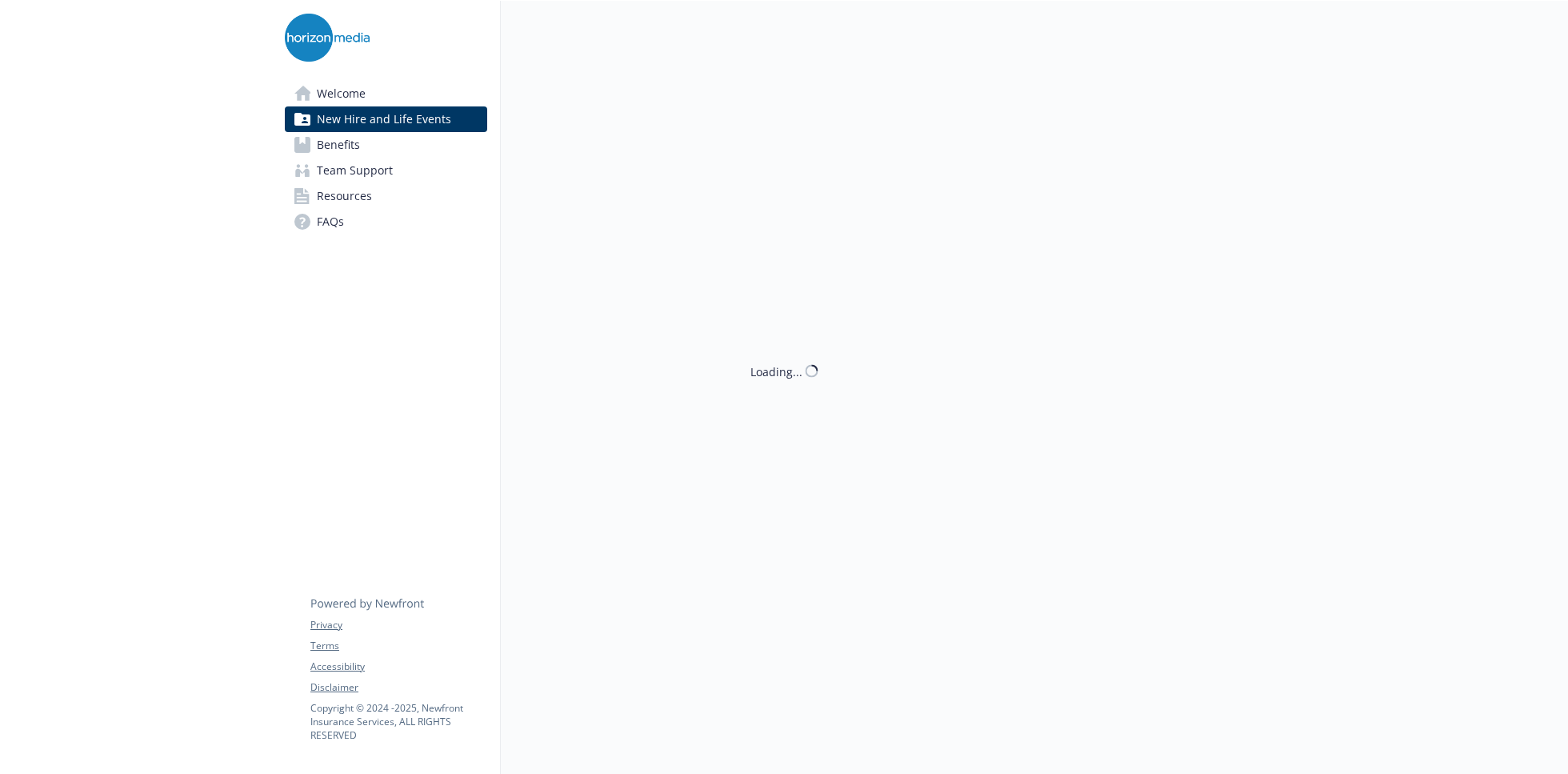
scroll to position [410, 0]
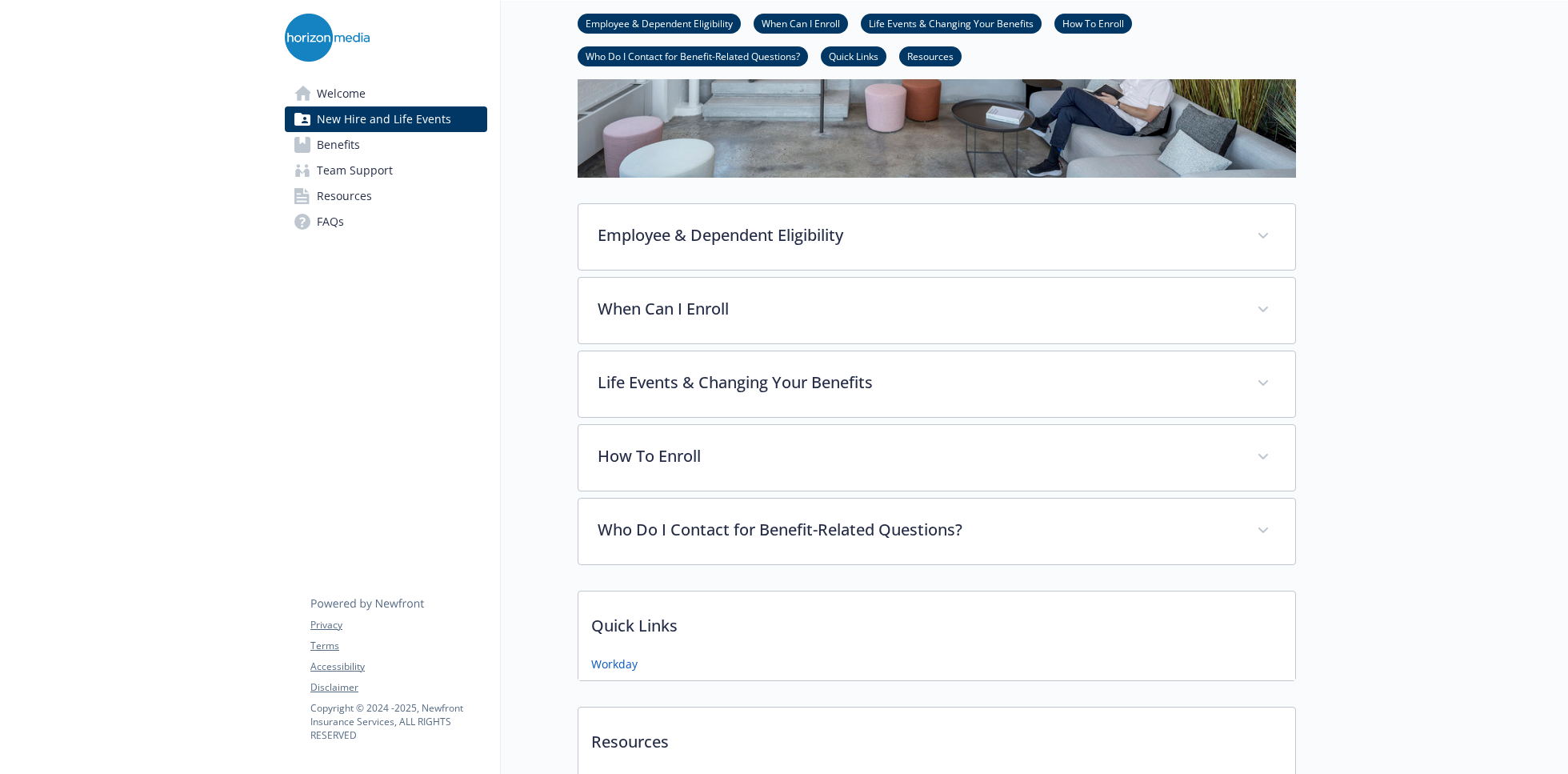
click at [348, 154] on span "Benefits" at bounding box center [339, 145] width 43 height 26
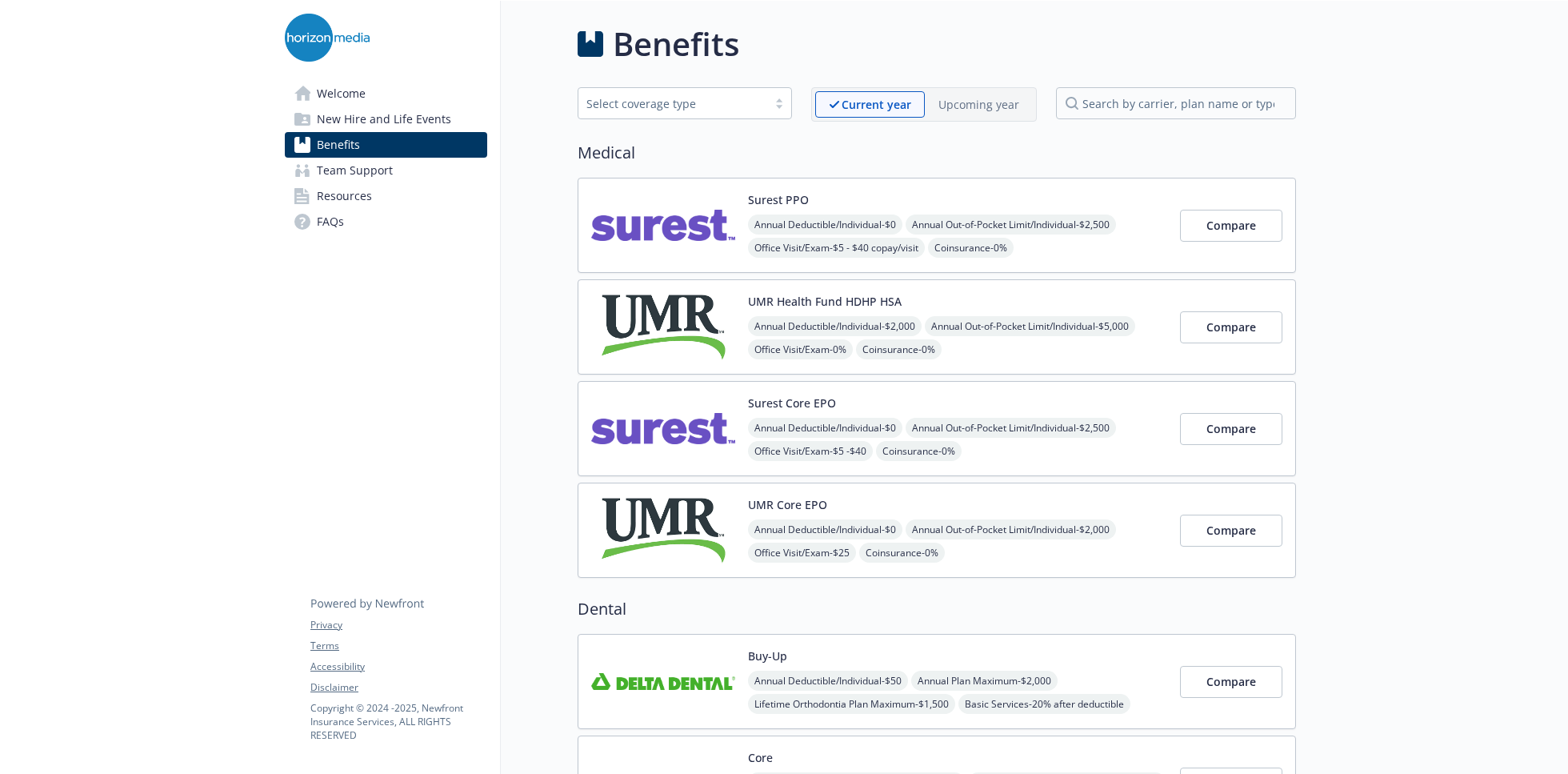
drag, startPoint x: 279, startPoint y: 27, endPoint x: 292, endPoint y: 36, distance: 15.8
click at [284, 31] on div "Welcome New Hire and Life Events Benefits Team Support Resources FAQs Privacy T…" at bounding box center [386, 134] width 228 height 266
click at [293, 36] on img at bounding box center [327, 37] width 85 height 48
